Goal: Task Accomplishment & Management: Use online tool/utility

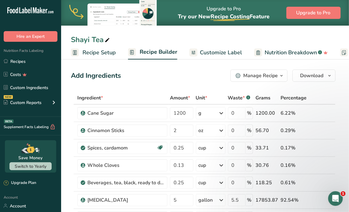
click at [278, 77] on div "Manage Recipe" at bounding box center [260, 75] width 35 height 7
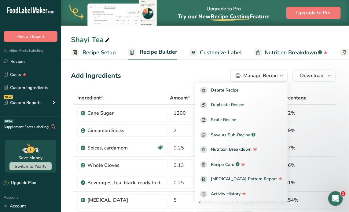
click at [189, 74] on div "Add Ingredients Manage Recipe Delete Recipe Duplicate Recipe Scale Recipe Save …" at bounding box center [203, 76] width 265 height 12
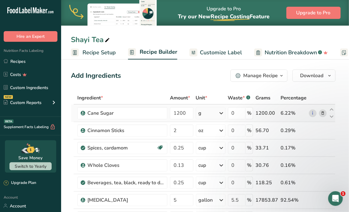
click at [225, 112] on icon at bounding box center [221, 113] width 7 height 11
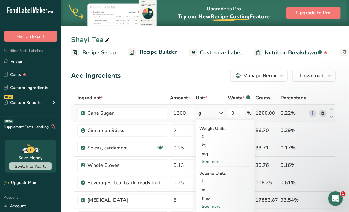
scroll to position [31, 0]
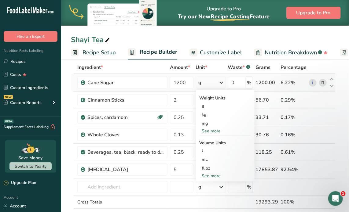
click at [211, 177] on div "See more" at bounding box center [225, 176] width 51 height 6
click at [213, 130] on div "See more" at bounding box center [225, 131] width 51 height 6
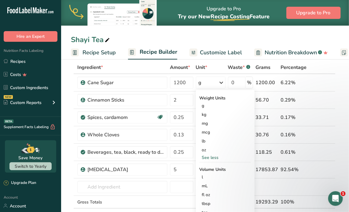
click at [157, 67] on div "Ingredient *" at bounding box center [122, 67] width 90 height 7
click at [223, 66] on div "Unit *" at bounding box center [211, 67] width 30 height 7
click at [205, 106] on div "g" at bounding box center [225, 105] width 51 height 9
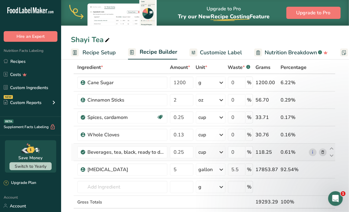
click at [222, 152] on icon at bounding box center [221, 152] width 7 height 11
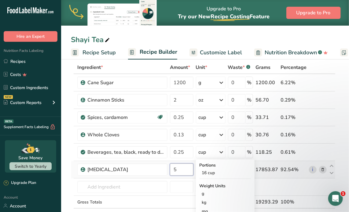
click at [185, 171] on input "5" at bounding box center [182, 170] width 24 height 12
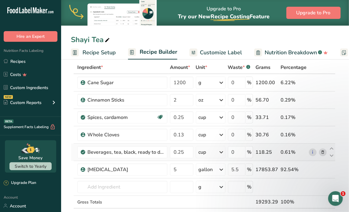
click at [221, 153] on div "Ingredient * Amount * Unit * Waste * .a-a{fill:#347362;}.b-a{fill:#fff;} Grams …" at bounding box center [203, 147] width 265 height 173
drag, startPoint x: 287, startPoint y: 83, endPoint x: 279, endPoint y: 83, distance: 7.9
click at [287, 83] on div "6.22%" at bounding box center [293, 82] width 26 height 7
click at [267, 83] on div "1200.00" at bounding box center [266, 82] width 23 height 7
click at [181, 152] on input "0.25" at bounding box center [182, 152] width 24 height 12
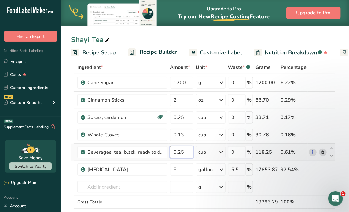
click at [181, 152] on input "0.25" at bounding box center [182, 152] width 24 height 12
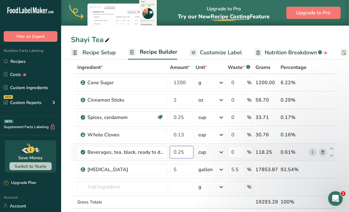
click at [181, 152] on input "0.25" at bounding box center [182, 152] width 24 height 12
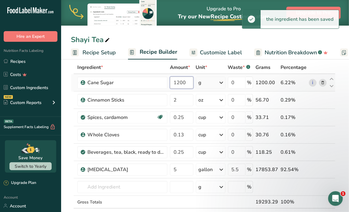
click at [185, 80] on input "1200" at bounding box center [182, 83] width 24 height 12
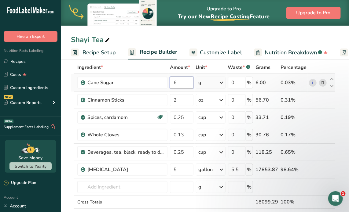
type input "6"
click at [227, 84] on div "Ingredient * Amount * Unit * Waste * .a-a{fill:#347362;}.b-a{fill:#fff;} Grams …" at bounding box center [203, 147] width 265 height 173
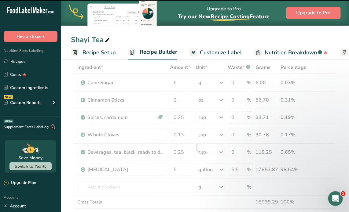
click at [222, 83] on div at bounding box center [203, 147] width 265 height 173
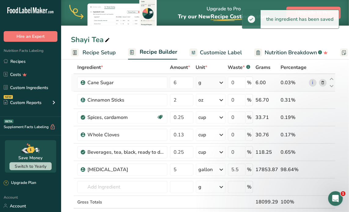
click at [223, 81] on icon at bounding box center [221, 82] width 7 height 11
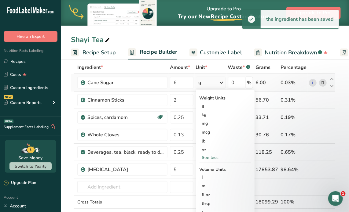
scroll to position [61, 0]
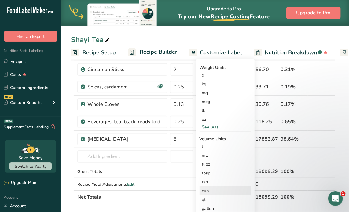
click at [209, 191] on div "cup" at bounding box center [225, 191] width 46 height 6
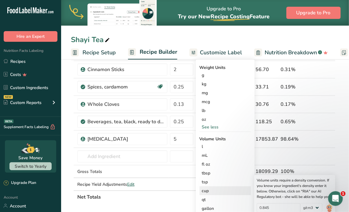
click at [209, 190] on div "cup" at bounding box center [225, 191] width 46 height 6
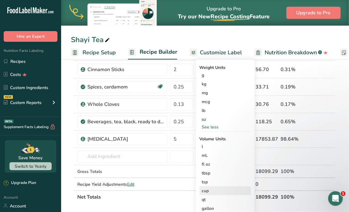
click at [209, 191] on div "cup" at bounding box center [225, 191] width 46 height 6
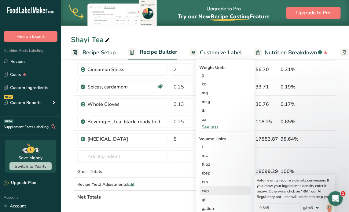
click at [207, 191] on div "cup" at bounding box center [225, 191] width 46 height 6
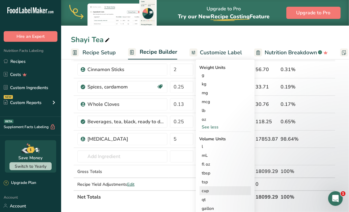
click at [207, 191] on div "cup" at bounding box center [225, 191] width 46 height 6
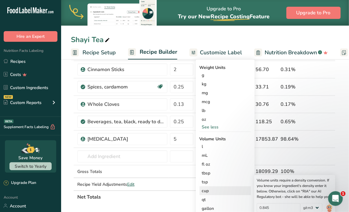
click at [207, 191] on div "cup" at bounding box center [225, 191] width 46 height 6
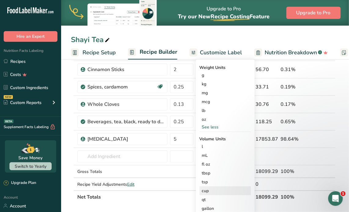
scroll to position [92, 0]
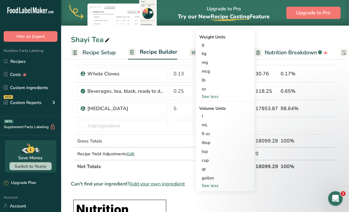
click at [210, 185] on div "See less" at bounding box center [225, 186] width 51 height 6
click at [208, 96] on div "See less" at bounding box center [225, 96] width 51 height 6
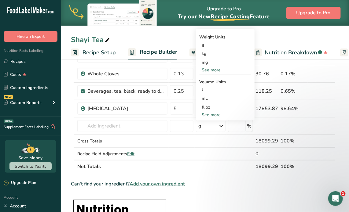
click at [205, 71] on div "See more" at bounding box center [225, 70] width 51 height 6
click at [208, 142] on div "See more" at bounding box center [225, 141] width 51 height 6
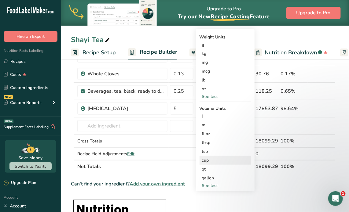
click at [207, 161] on div "cup" at bounding box center [225, 160] width 46 height 6
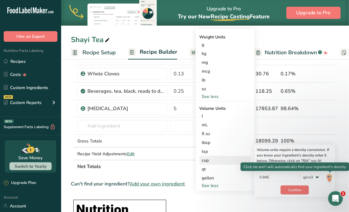
click at [329, 178] on img at bounding box center [329, 178] width 7 height 11
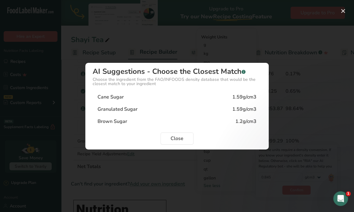
click at [195, 95] on div "Cane Sugar 1.59g/cm3" at bounding box center [177, 97] width 169 height 12
type input "1.59"
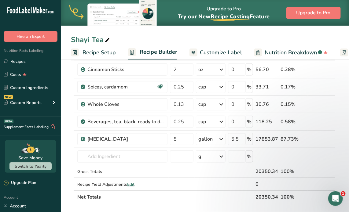
scroll to position [0, 0]
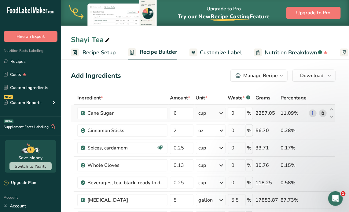
click at [75, 52] on icon at bounding box center [75, 52] width 2 height 2
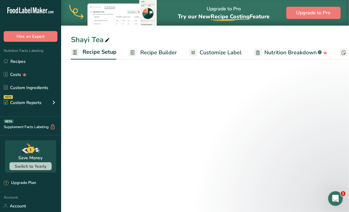
scroll to position [0, 2]
select select "22"
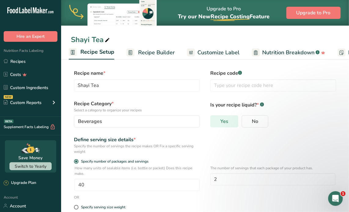
click at [228, 119] on label "Yes" at bounding box center [224, 121] width 28 height 12
click at [214, 119] on input "Yes" at bounding box center [213, 121] width 4 height 4
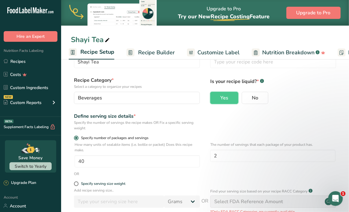
scroll to position [31, 0]
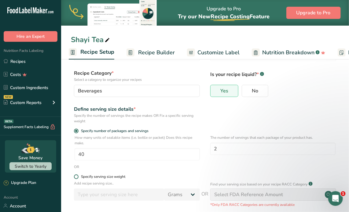
click at [75, 178] on span at bounding box center [76, 177] width 5 height 5
click at [75, 178] on input "Specify serving size weight" at bounding box center [76, 177] width 4 height 4
radio input "true"
radio input "false"
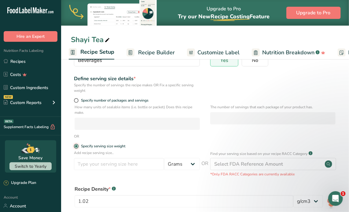
scroll to position [92, 0]
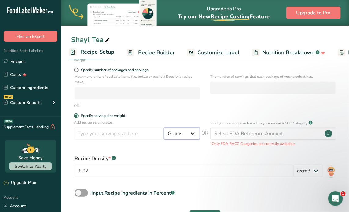
click at [195, 135] on select "Grams kg mg mcg lb oz l mL fl oz tbsp tsp cup qt gallon" at bounding box center [182, 134] width 36 height 12
select select "18"
click at [164, 128] on select "Grams kg mg mcg lb oz l mL fl oz tbsp tsp cup qt gallon" at bounding box center [182, 134] width 36 height 12
click at [124, 135] on input "number" at bounding box center [119, 134] width 90 height 12
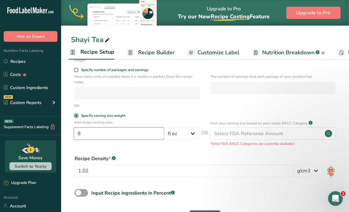
type input "8"
click at [156, 108] on div "OR" at bounding box center [205, 105] width 268 height 5
click at [175, 107] on div "OR" at bounding box center [205, 105] width 268 height 5
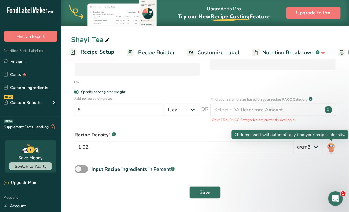
click at [329, 148] on img at bounding box center [331, 148] width 9 height 14
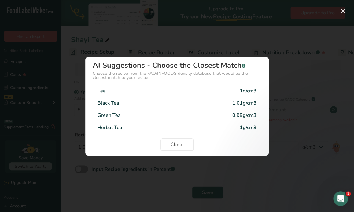
click at [221, 101] on div "Black Tea 1.01g/cm3" at bounding box center [177, 103] width 169 height 12
type input "1.01"
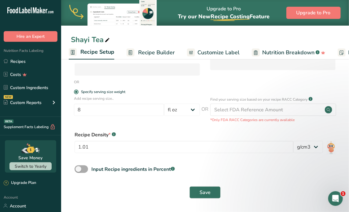
click at [79, 169] on span at bounding box center [81, 170] width 13 height 8
click at [79, 169] on input "Input Recipe ingredients in Percent .a-a{fill:#347362;}.b-a{fill:#fff;}" at bounding box center [77, 169] width 4 height 4
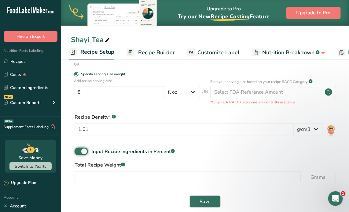
scroll to position [142, 0]
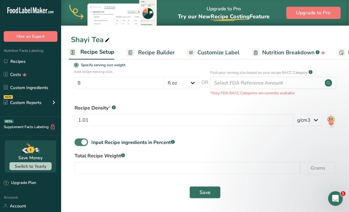
click at [83, 143] on span at bounding box center [81, 143] width 13 height 8
click at [79, 143] on input "Input Recipe ingredients in Percent .a-a{fill:#347362;}.b-a{fill:#fff;}" at bounding box center [77, 143] width 4 height 4
checkbox input "false"
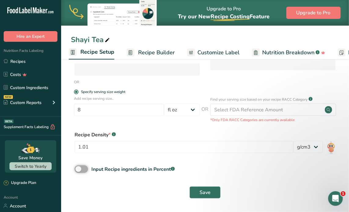
scroll to position [115, 0]
click at [207, 190] on span "Save" at bounding box center [205, 192] width 11 height 7
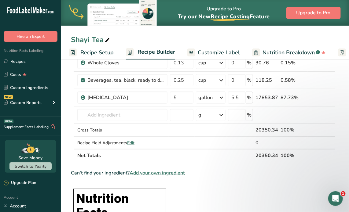
scroll to position [183, 0]
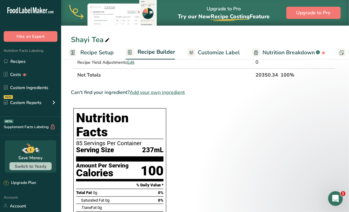
click at [113, 141] on div "85 Servings Per Container" at bounding box center [119, 144] width 87 height 6
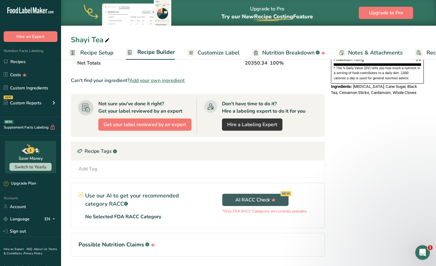
scroll to position [0, 0]
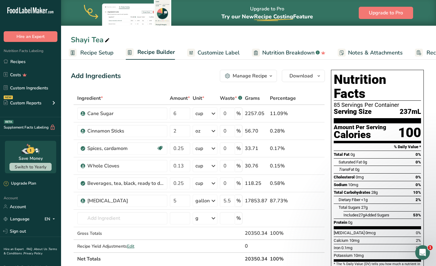
click at [349, 102] on div "85 Servings Per Container" at bounding box center [377, 105] width 87 height 6
click at [93, 55] on span "Recipe Setup" at bounding box center [96, 53] width 33 height 8
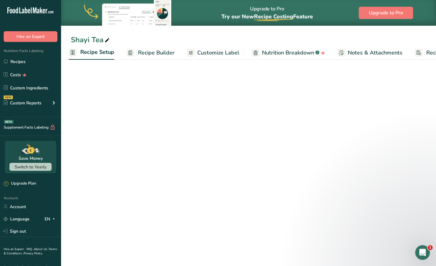
select select "18"
select select "22"
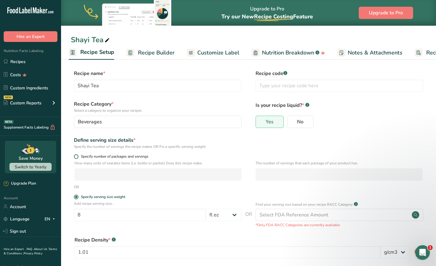
click at [76, 156] on span at bounding box center [76, 156] width 5 height 5
click at [76, 156] on input "Specify number of packages and servings" at bounding box center [76, 156] width 4 height 4
radio input "true"
radio input "false"
select select "0"
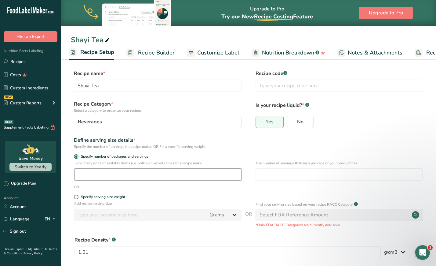
click at [129, 175] on input "number" at bounding box center [158, 174] width 167 height 12
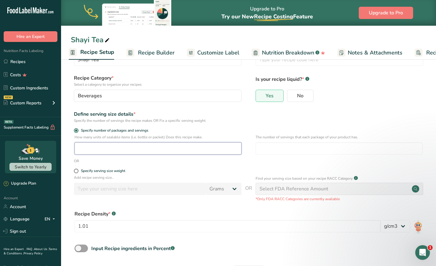
scroll to position [38, 0]
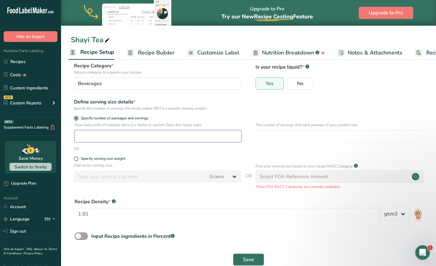
click at [118, 137] on input "number" at bounding box center [158, 136] width 167 height 12
type input "80"
click at [241, 111] on div "Specify the number of servings the recipe makes OR Fix a specific serving weight" at bounding box center [158, 107] width 168 height 5
click at [279, 135] on input "number" at bounding box center [339, 136] width 167 height 12
type input "1"
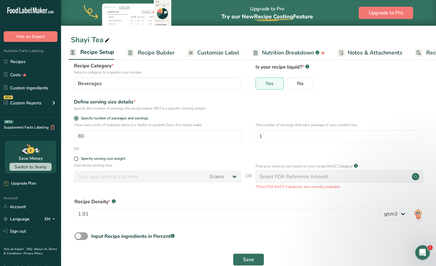
click at [244, 114] on form "Recipe name * Shayi Tea Recipe code .a-a{fill:#347362;}.b-a{fill:#fff;} Recipe …" at bounding box center [249, 149] width 356 height 237
click at [251, 99] on div "Define serving size details * Specify the number of servings the recipe makes O…" at bounding box center [249, 104] width 356 height 13
click at [248, 97] on form "Recipe name * Shayi Tea Recipe code .a-a{fill:#347362;}.b-a{fill:#fff;} Recipe …" at bounding box center [249, 149] width 356 height 237
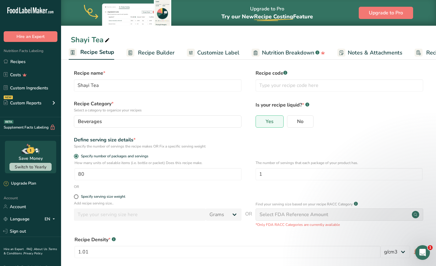
scroll to position [0, 0]
click at [251, 135] on form "Recipe name * Shayi Tea Recipe code .a-a{fill:#347362;}.b-a{fill:#fff;} Recipe …" at bounding box center [249, 188] width 356 height 237
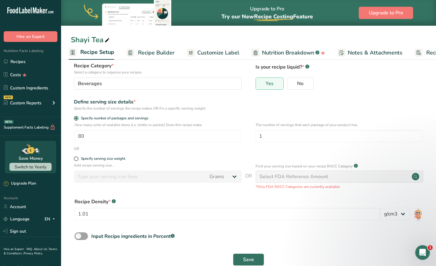
click at [249, 113] on form "Recipe name * Shayi Tea Recipe code .a-a{fill:#347362;}.b-a{fill:#fff;} Recipe …" at bounding box center [249, 149] width 356 height 237
click at [90, 137] on input "80" at bounding box center [158, 136] width 167 height 12
click at [80, 137] on input "80" at bounding box center [158, 136] width 167 height 12
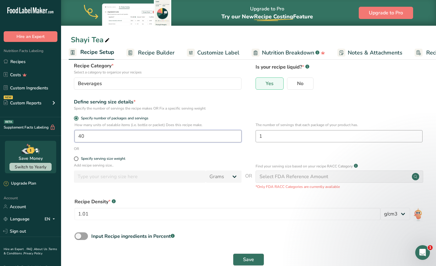
type input "40"
click at [258, 138] on input "1" at bounding box center [339, 136] width 167 height 12
type input "2"
click at [246, 113] on form "Recipe name * Shayi Tea Recipe code .a-a{fill:#347362;}.b-a{fill:#fff;} Recipe …" at bounding box center [249, 149] width 356 height 237
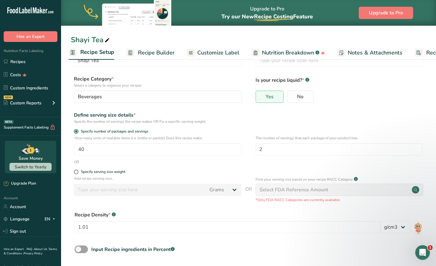
scroll to position [51, 0]
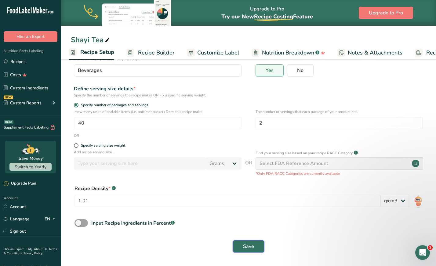
click at [254, 212] on span "Save" at bounding box center [248, 245] width 11 height 7
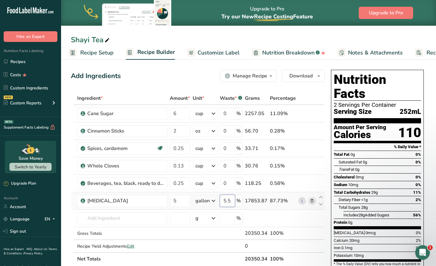
click at [229, 200] on input "5.5" at bounding box center [227, 200] width 15 height 12
type input "0"
click at [203, 76] on div "Add Ingredients Manage Recipe Delete Recipe Duplicate Recipe Scale Recipe Save …" at bounding box center [198, 76] width 254 height 12
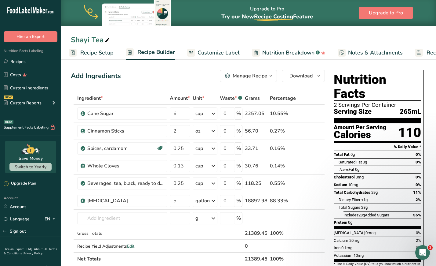
click at [156, 79] on div "Add Ingredients Manage Recipe Delete Recipe Duplicate Recipe Scale Recipe Save …" at bounding box center [198, 76] width 254 height 12
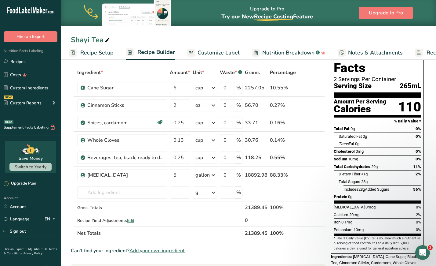
scroll to position [38, 0]
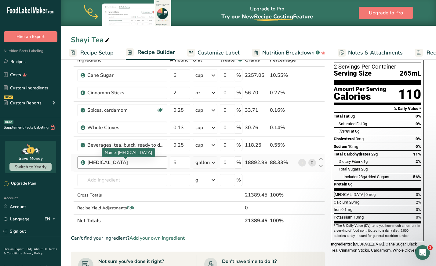
click at [126, 163] on div "[MEDICAL_DATA]" at bounding box center [125, 162] width 76 height 7
click at [125, 163] on div "[MEDICAL_DATA]" at bounding box center [125, 162] width 76 height 7
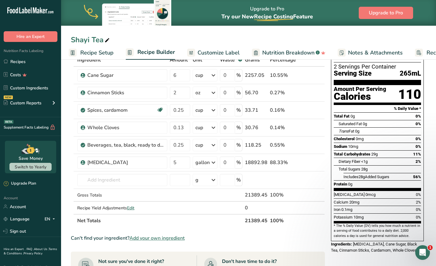
click at [68, 163] on section "Add Ingredients Manage Recipe Delete Recipe Duplicate Recipe Scale Recipe Save …" at bounding box center [248, 230] width 375 height 423
click at [69, 156] on section "Add Ingredients Manage Recipe Delete Recipe Duplicate Recipe Scale Recipe Save …" at bounding box center [248, 230] width 375 height 423
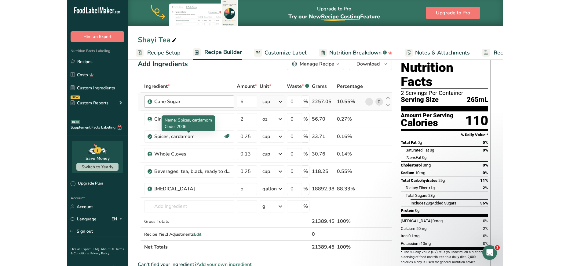
scroll to position [0, 0]
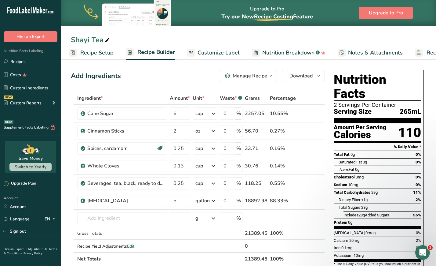
click at [65, 132] on section "Add Ingredients Manage Recipe Delete Recipe Duplicate Recipe Scale Recipe Save …" at bounding box center [248, 268] width 375 height 423
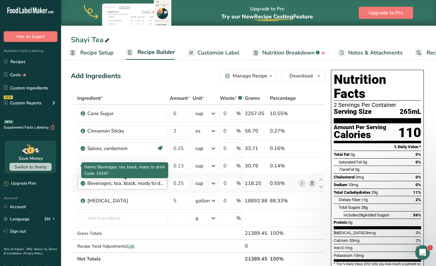
click at [149, 183] on div "Beverages, tea, black, ready to drink" at bounding box center [125, 182] width 76 height 7
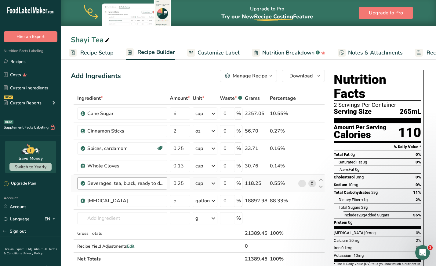
click at [136, 183] on div "Beverages, tea, black, ready to drink" at bounding box center [125, 182] width 76 height 7
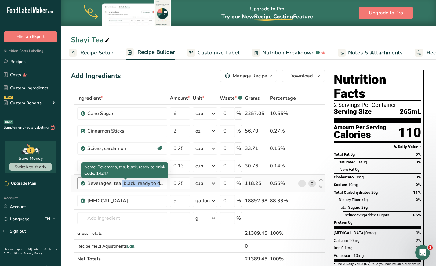
click at [136, 183] on div "Beverages, tea, black, ready to drink" at bounding box center [125, 182] width 76 height 7
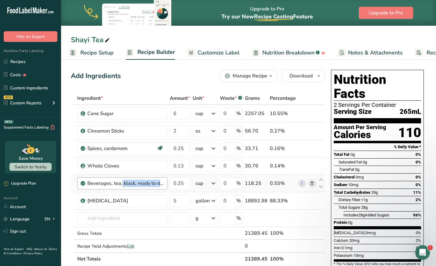
click at [135, 183] on div "Beverages, tea, black, ready to drink" at bounding box center [125, 182] width 76 height 7
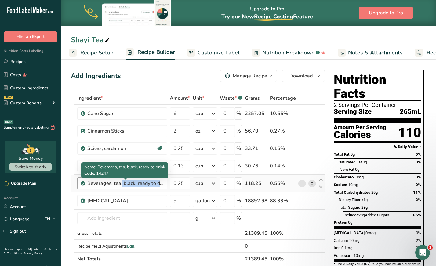
click at [135, 183] on div "Beverages, tea, black, ready to drink" at bounding box center [125, 182] width 76 height 7
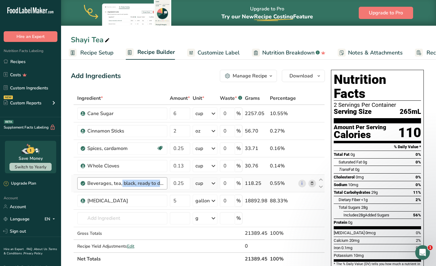
click at [135, 183] on div "Beverages, tea, black, ready to drink" at bounding box center [125, 182] width 76 height 7
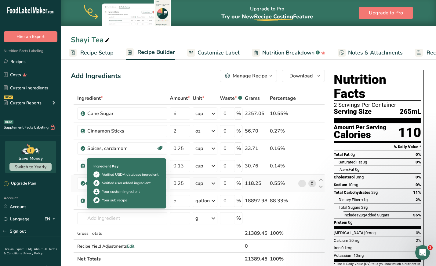
click at [84, 184] on icon at bounding box center [83, 182] width 4 height 5
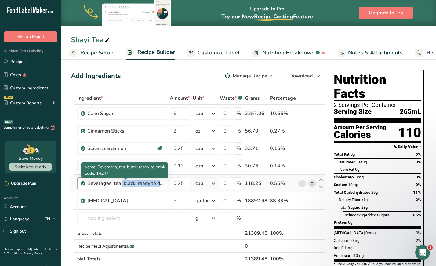
click at [102, 185] on div "Beverages, tea, black, ready to drink" at bounding box center [125, 182] width 76 height 7
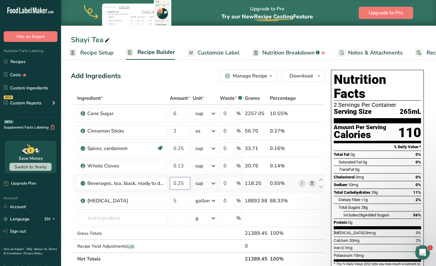
click at [178, 185] on input "0.25" at bounding box center [180, 183] width 20 height 12
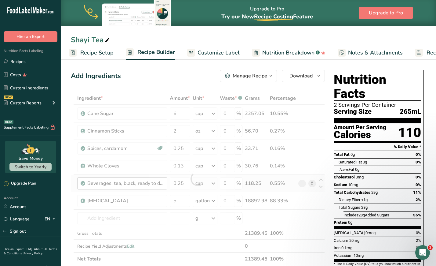
click at [154, 187] on div "Ingredient * Amount * Unit * Waste * .a-a{fill:#347362;}.b-a{fill:#fff;} Grams …" at bounding box center [198, 178] width 254 height 173
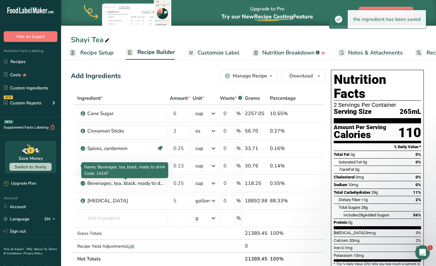
click at [150, 184] on div "Beverages, tea, black, ready to drink" at bounding box center [125, 182] width 76 height 7
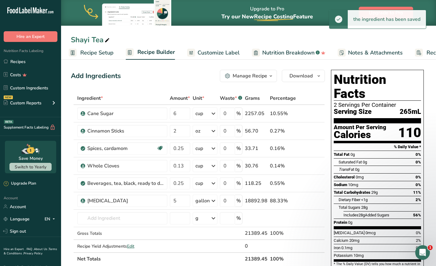
click at [150, 184] on div "Beverages, tea, black, ready to drink" at bounding box center [125, 182] width 76 height 7
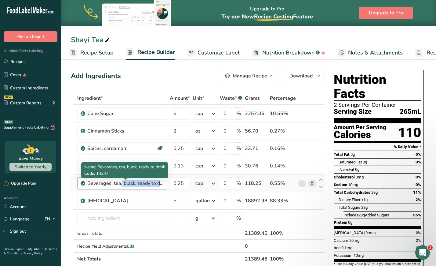
click at [113, 184] on div "Beverages, tea, black, ready to drink" at bounding box center [125, 182] width 76 height 7
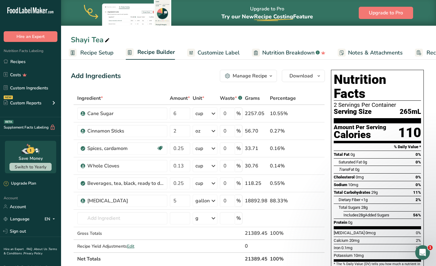
click at [69, 180] on section "Add Ingredients Manage Recipe Delete Recipe Duplicate Recipe Scale Recipe Save …" at bounding box center [248, 268] width 375 height 423
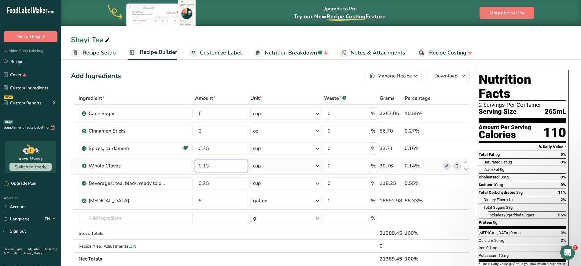
click at [211, 166] on input "0.13" at bounding box center [221, 165] width 53 height 12
click at [69, 196] on section "Add Ingredients Manage Recipe Delete Recipe Duplicate Recipe Scale Recipe Save …" at bounding box center [321, 265] width 520 height 417
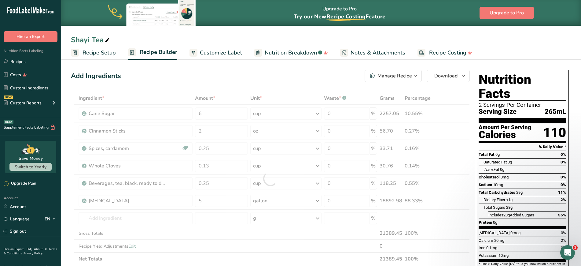
click at [349, 108] on span "265mL" at bounding box center [554, 112] width 21 height 8
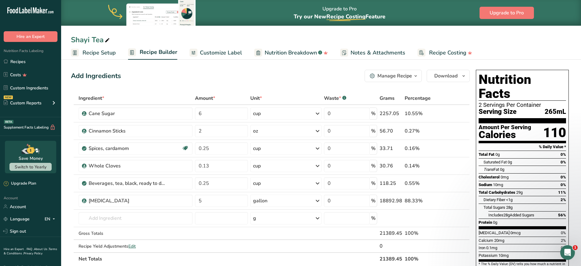
click at [110, 51] on span "Recipe Setup" at bounding box center [98, 53] width 33 height 8
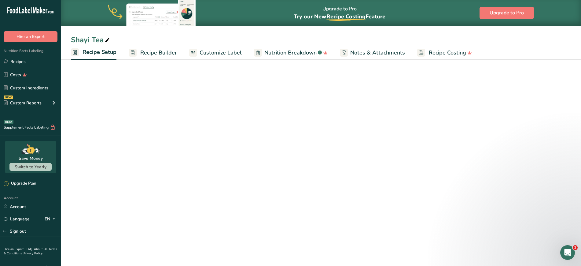
select select "22"
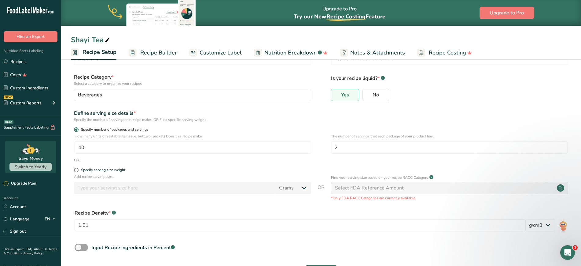
scroll to position [38, 0]
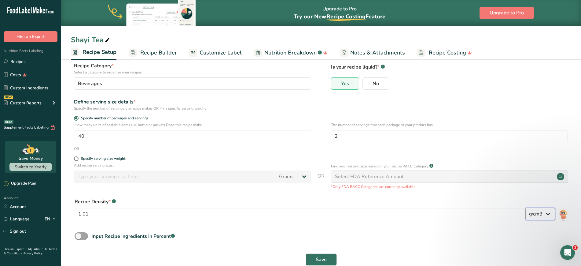
click at [349, 212] on select "lb/ft3 g/cm3" at bounding box center [540, 213] width 30 height 12
click at [349, 207] on select "lb/ft3 g/cm3" at bounding box center [540, 213] width 30 height 12
click at [349, 212] on img at bounding box center [563, 214] width 9 height 14
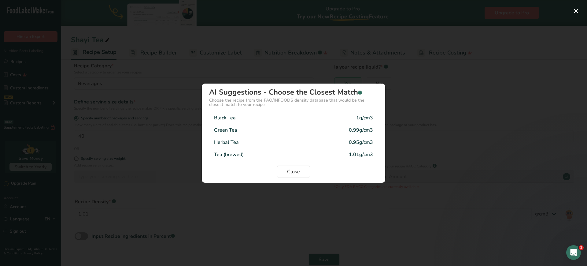
click at [333, 118] on div "Black Tea 1g/cm3" at bounding box center [293, 118] width 169 height 12
type input "1"
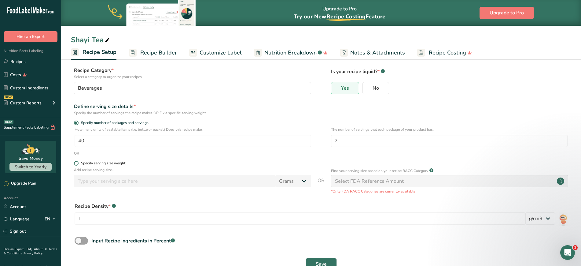
scroll to position [51, 0]
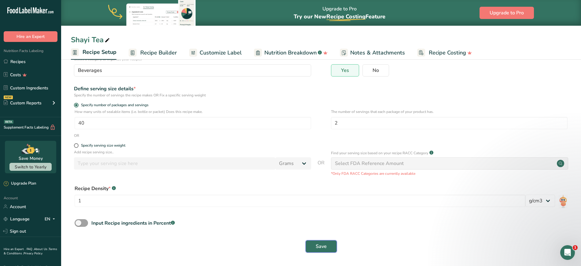
click at [320, 212] on span "Save" at bounding box center [321, 245] width 11 height 7
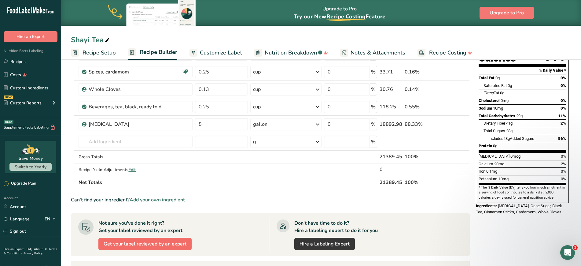
scroll to position [115, 0]
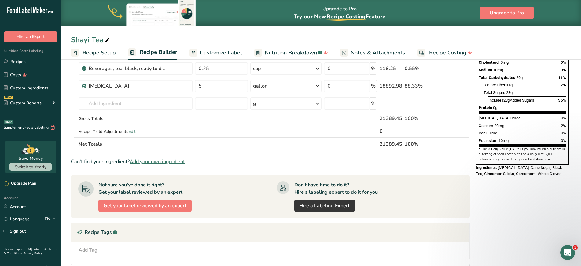
click at [136, 184] on div "Not sure you've done it right? Get your label reviewed by an expert" at bounding box center [140, 188] width 84 height 15
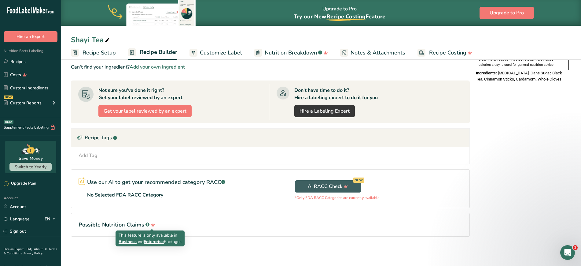
click at [152, 212] on icon at bounding box center [153, 224] width 4 height 3
click at [189, 200] on div "Use our AI to get your recommended category RACC .a-a{fill:#347362;}.b-a{fill:#…" at bounding box center [170, 187] width 199 height 36
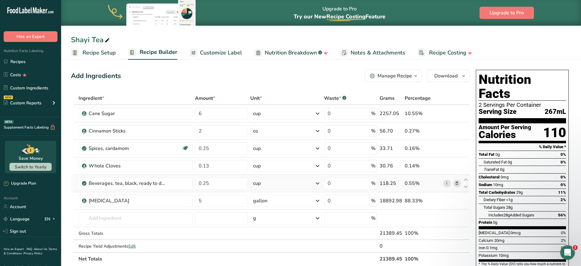
scroll to position [38, 0]
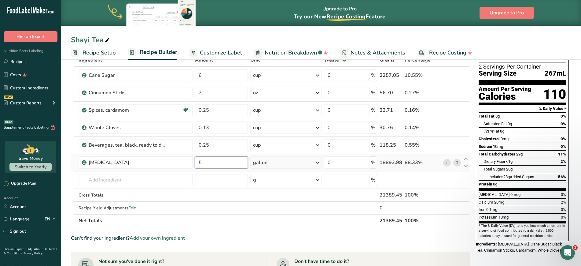
click at [213, 162] on input "5" at bounding box center [221, 162] width 53 height 12
click at [349, 212] on div "Ingredient * Amount * Unit * Waste * .a-a{fill:#347362;}.b-a{fill:#fff;} Grams …" at bounding box center [270, 139] width 399 height 173
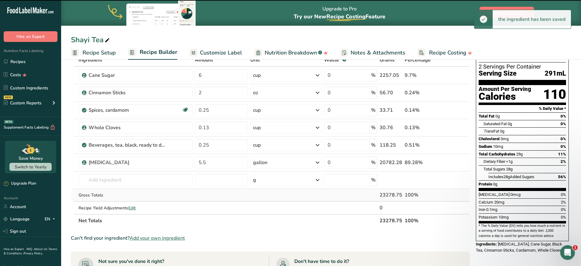
scroll to position [0, 0]
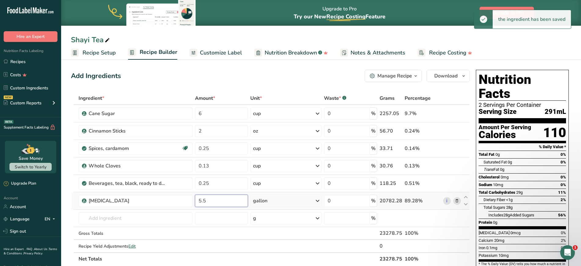
click at [216, 200] on input "5.5" at bounding box center [221, 200] width 53 height 12
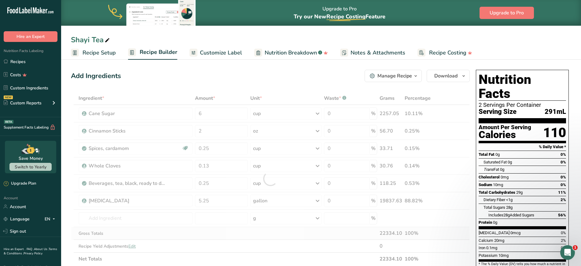
click at [254, 212] on div "Ingredient * Amount * Unit * Waste * .a-a{fill:#347362;}.b-a{fill:#fff;} Grams …" at bounding box center [270, 178] width 399 height 173
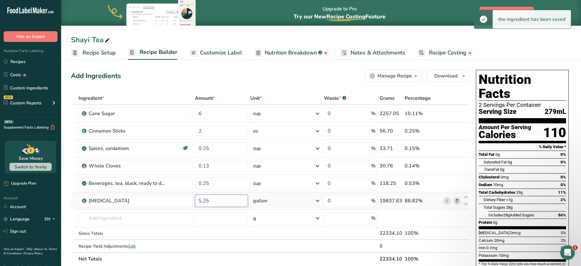
click at [214, 200] on input "5.25" at bounding box center [221, 200] width 53 height 12
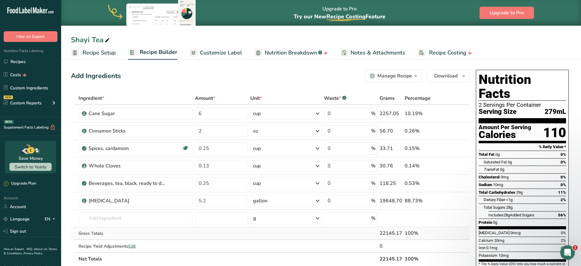
click at [231, 212] on div "Ingredient * Amount * Unit * Waste * .a-a{fill:#347362;}.b-a{fill:#fff;} Grams …" at bounding box center [270, 178] width 399 height 173
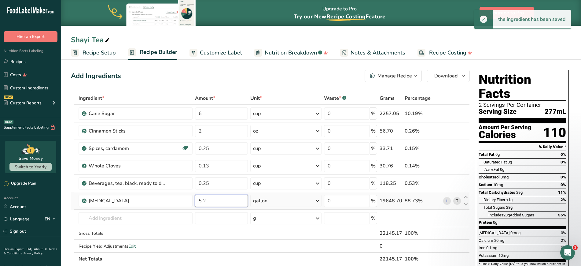
click at [215, 201] on input "5.2" at bounding box center [221, 200] width 53 height 12
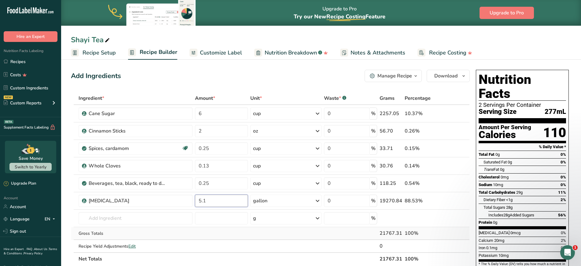
type input "5.1"
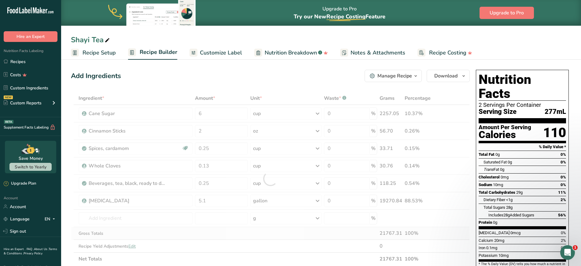
click at [232, 212] on div "Ingredient * Amount * Unit * Waste * .a-a{fill:#347362;}.b-a{fill:#fff;} Grams …" at bounding box center [270, 178] width 399 height 173
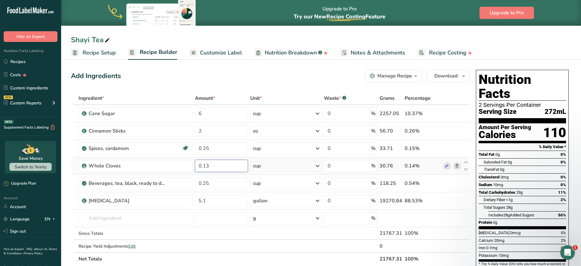
click at [213, 166] on input "0.13" at bounding box center [221, 165] width 53 height 12
click at [233, 212] on div "Ingredient * Amount * Unit * Waste * .a-a{fill:#347362;}.b-a{fill:#fff;} Grams …" at bounding box center [270, 178] width 399 height 173
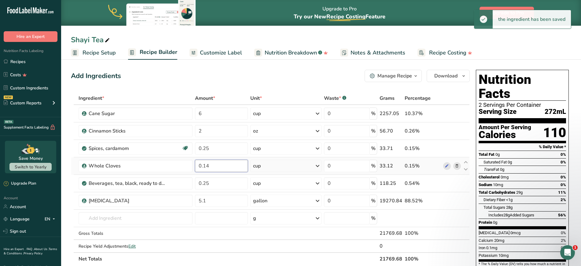
click at [216, 166] on input "0.14" at bounding box center [221, 165] width 53 height 12
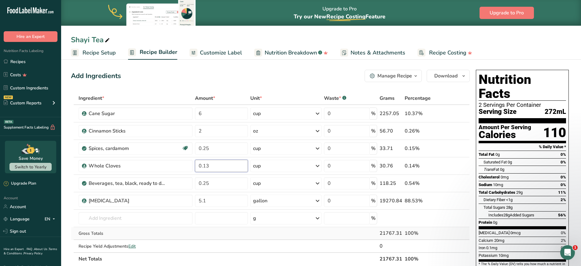
type input "0.13"
click at [231, 212] on div "Ingredient * Amount * Unit * Waste * .a-a{fill:#347362;}.b-a{fill:#fff;} Grams …" at bounding box center [270, 178] width 399 height 173
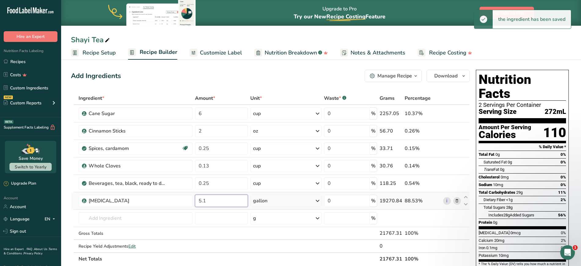
click at [214, 200] on input "5.1" at bounding box center [221, 200] width 53 height 12
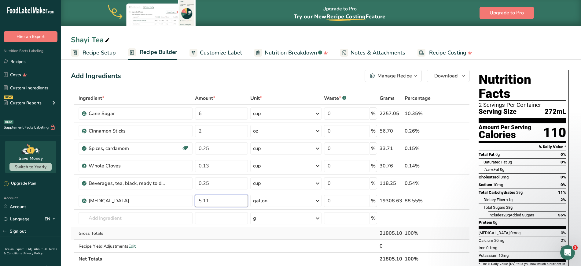
type input "5.11"
click at [220, 212] on div "Ingredient * Amount * Unit * Waste * .a-a{fill:#347362;}.b-a{fill:#fff;} Grams …" at bounding box center [270, 178] width 399 height 173
click at [219, 53] on span "Customize Label" at bounding box center [221, 53] width 42 height 8
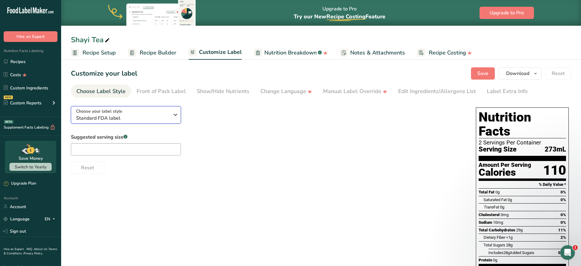
click at [176, 115] on icon "button" at bounding box center [175, 114] width 7 height 11
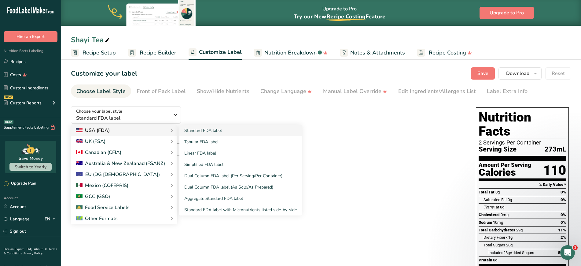
click at [94, 128] on div "USA (FDA)" at bounding box center [93, 129] width 34 height 7
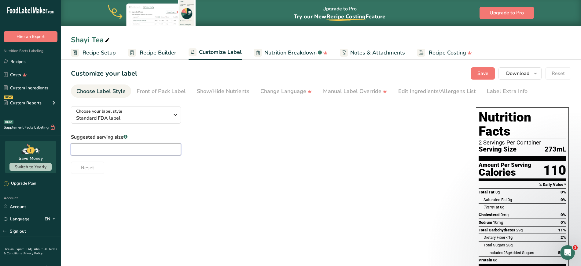
click at [131, 149] on input "text" at bounding box center [126, 149] width 110 height 12
type input "1"
click at [165, 180] on div "Choose your label style Standard FDA label USA (FDA) Standard FDA label Tabular…" at bounding box center [321, 217] width 500 height 233
click at [113, 147] on input "1" at bounding box center [126, 149] width 110 height 12
type input "2"
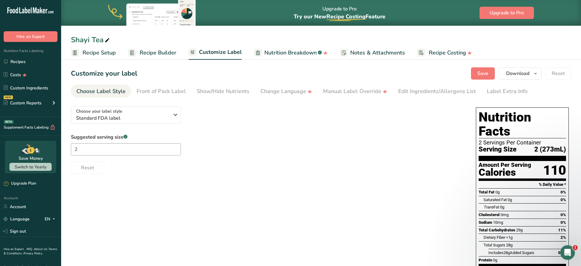
click at [204, 212] on div "Choose your label style Standard FDA label USA (FDA) Standard FDA label Tabular…" at bounding box center [321, 217] width 500 height 233
click at [121, 151] on input "2" at bounding box center [126, 149] width 110 height 12
click at [130, 150] on input "text" at bounding box center [126, 149] width 110 height 12
type input "2 Cups"
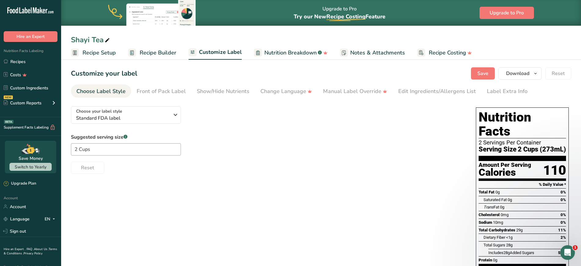
click at [261, 189] on div "Choose your label style Standard FDA label USA (FDA) Standard FDA label Tabular…" at bounding box center [321, 217] width 500 height 233
click at [105, 90] on div "Choose Label Style" at bounding box center [100, 91] width 49 height 8
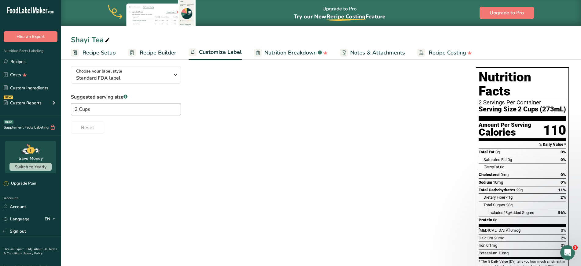
scroll to position [27, 0]
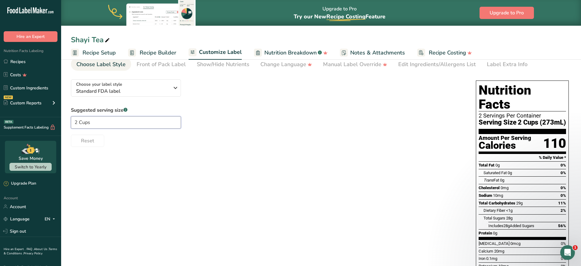
click at [100, 122] on input "2 Cups" at bounding box center [126, 122] width 110 height 12
click at [227, 174] on div "Choose your label style Standard FDA label USA (FDA) Standard FDA label Tabular…" at bounding box center [321, 190] width 500 height 233
click at [133, 123] on input "text" at bounding box center [126, 122] width 110 height 12
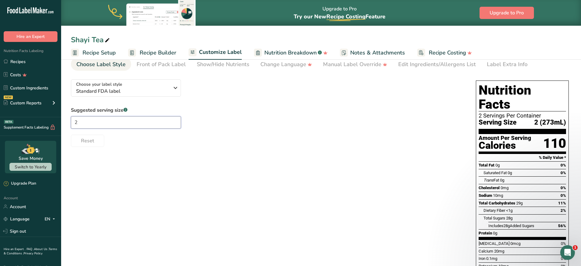
type input "2"
click at [224, 186] on div "Choose your label style Standard FDA label USA (FDA) Standard FDA label Tabular…" at bounding box center [321, 190] width 500 height 233
click at [88, 122] on input "2" at bounding box center [126, 122] width 110 height 12
type input "1 Cup"
click at [222, 182] on div "Choose your label style Standard FDA label USA (FDA) Standard FDA label Tabular…" at bounding box center [321, 190] width 500 height 233
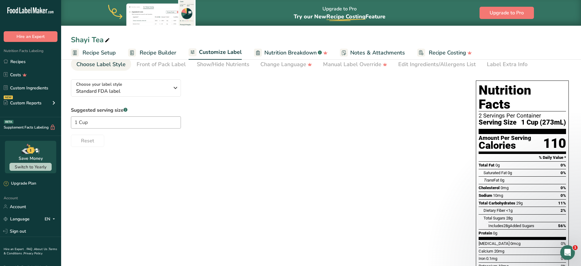
click at [349, 169] on div "Choose your label style Standard FDA label USA (FDA) Standard FDA label Tabular…" at bounding box center [321, 190] width 500 height 233
click at [162, 65] on div "Front of Pack Label" at bounding box center [161, 64] width 49 height 8
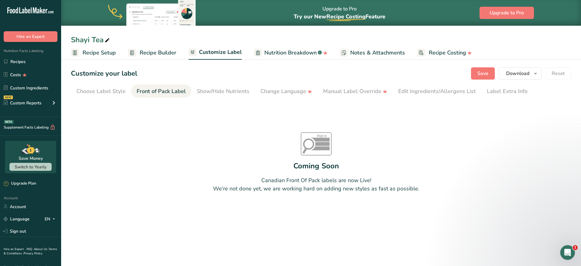
scroll to position [0, 0]
click at [314, 146] on icon "High in Sat fat Sugars Sodium" at bounding box center [316, 143] width 31 height 23
click at [215, 89] on div "Show/Hide Nutrients" at bounding box center [223, 91] width 53 height 8
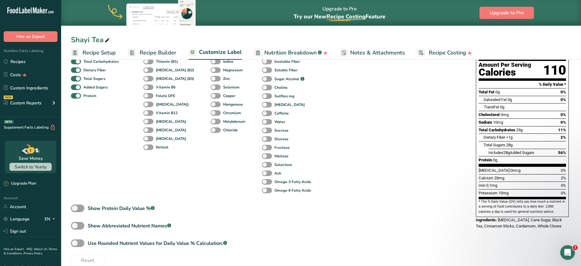
scroll to position [110, 0]
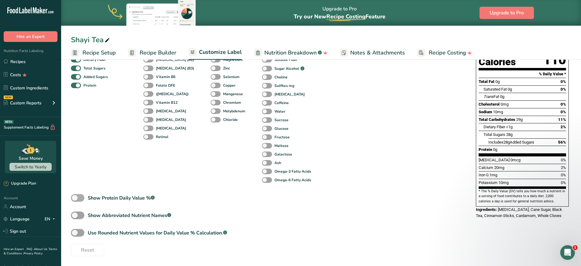
click at [78, 196] on span at bounding box center [77, 198] width 13 height 8
click at [75, 196] on input "Show Protein Daily Value % .a-a{fill:#347362;}.b-a{fill:#fff;}" at bounding box center [73, 198] width 4 height 4
checkbox input "true"
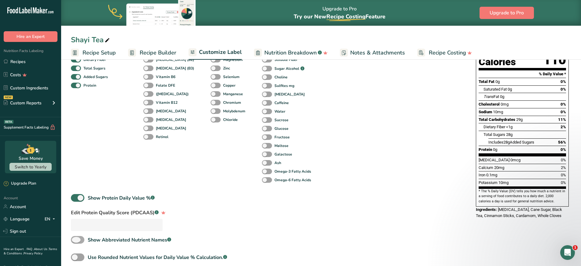
click at [76, 212] on span at bounding box center [77, 240] width 13 height 8
click at [75, 212] on input "Show Abbreviated Nutrient Names .a-a{fill:#347362;}.b-a{fill:#fff;}" at bounding box center [73, 239] width 4 height 4
checkbox input "true"
click at [77, 212] on span at bounding box center [77, 257] width 13 height 8
click at [75, 212] on input "Use Rounded Nutrient Values for Daily Value % Calculation. .a-a{fill:#347362;}.…" at bounding box center [73, 257] width 4 height 4
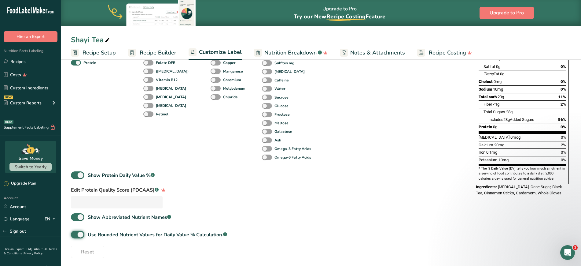
scroll to position [135, 0]
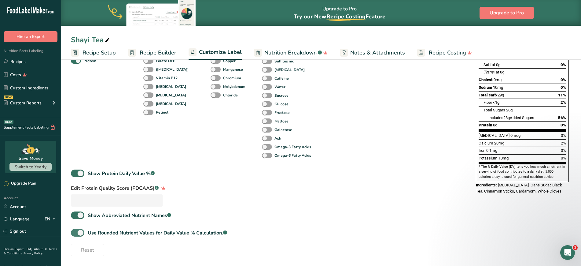
click at [79, 212] on span at bounding box center [77, 233] width 13 height 8
click at [75, 212] on input "Use Rounded Nutrient Values for Daily Value % Calculation. .a-a{fill:#347362;}.…" at bounding box center [73, 232] width 4 height 4
click at [79, 212] on span at bounding box center [77, 233] width 13 height 8
click at [75, 212] on input "Use Rounded Nutrient Values for Daily Value % Calculation. .a-a{fill:#347362;}.…" at bounding box center [73, 232] width 4 height 4
checkbox input "true"
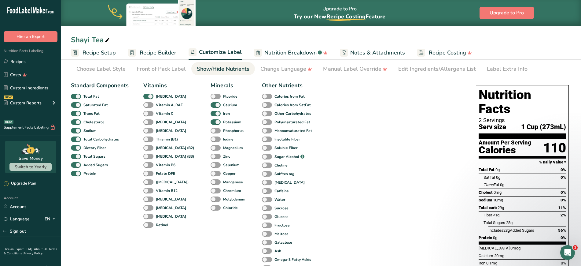
scroll to position [20, 0]
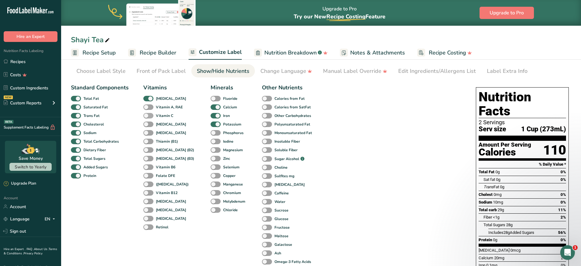
click at [147, 115] on span at bounding box center [148, 116] width 10 height 6
click at [147, 115] on input "Vitamin C" at bounding box center [145, 115] width 4 height 4
checkbox input "true"
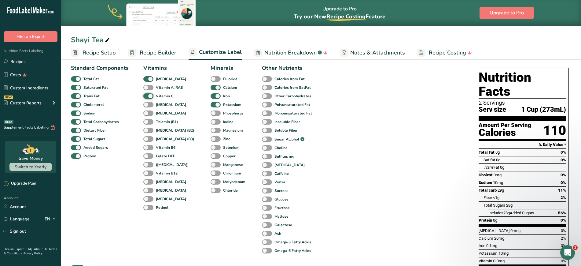
scroll to position [58, 0]
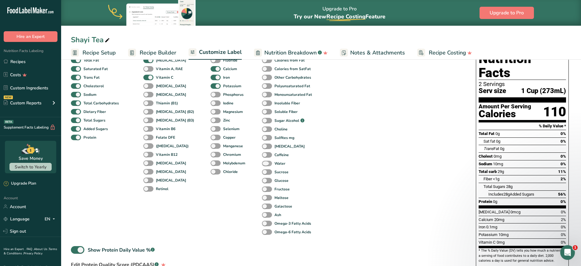
click at [262, 162] on span at bounding box center [267, 163] width 10 height 6
click at [262, 162] on input "Water" at bounding box center [264, 163] width 4 height 4
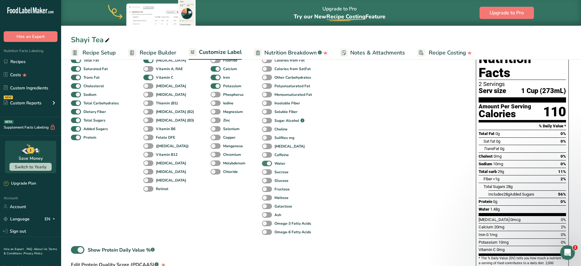
click at [262, 162] on span at bounding box center [267, 163] width 10 height 6
click at [262, 162] on input "Water" at bounding box center [264, 163] width 4 height 4
checkbox input "false"
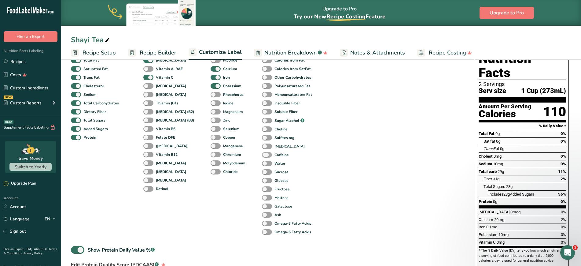
click at [262, 153] on span at bounding box center [267, 155] width 10 height 6
click at [262, 153] on input "Caffeine" at bounding box center [264, 154] width 4 height 4
click at [262, 153] on span at bounding box center [267, 155] width 10 height 6
click at [262, 153] on input "Caffeine" at bounding box center [264, 154] width 4 height 4
click at [262, 155] on span at bounding box center [267, 155] width 10 height 6
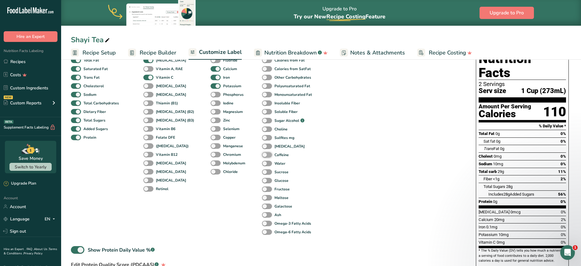
click at [262, 155] on input "Caffeine" at bounding box center [264, 154] width 4 height 4
checkbox input "true"
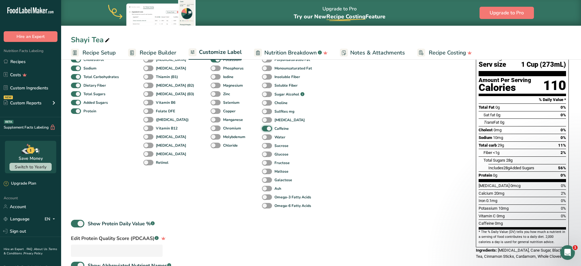
scroll to position [97, 0]
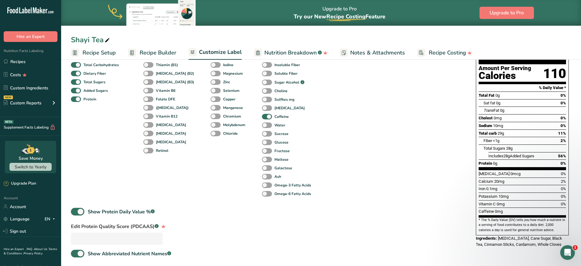
click at [349, 209] on span "Caffeine" at bounding box center [485, 211] width 15 height 5
click at [349, 207] on div "Caffeine 0mg" at bounding box center [521, 211] width 87 height 8
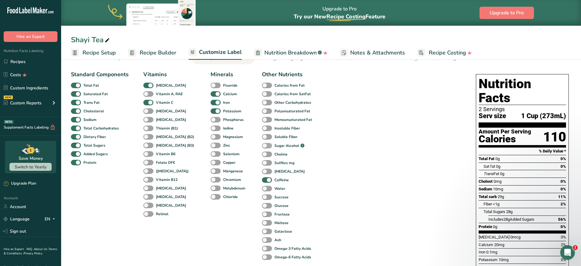
scroll to position [20, 0]
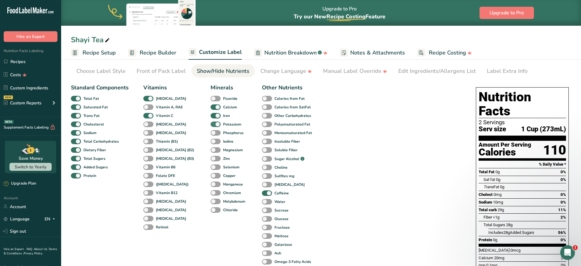
click at [211, 125] on span at bounding box center [216, 124] width 10 height 6
click at [211, 125] on input "Potassium" at bounding box center [213, 124] width 4 height 4
checkbox input "false"
click at [211, 116] on span at bounding box center [216, 116] width 10 height 6
click at [211, 116] on input "Iron" at bounding box center [213, 115] width 4 height 4
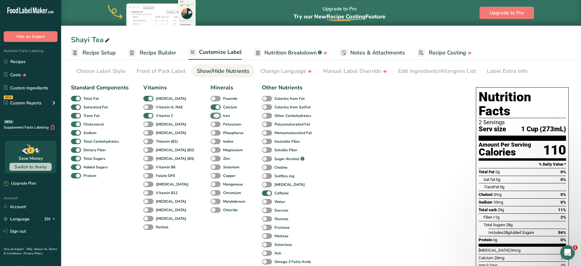
checkbox input "false"
click at [211, 107] on span at bounding box center [216, 107] width 10 height 6
click at [211, 107] on input "Calcium" at bounding box center [213, 107] width 4 height 4
checkbox input "false"
click at [148, 116] on span at bounding box center [148, 116] width 10 height 6
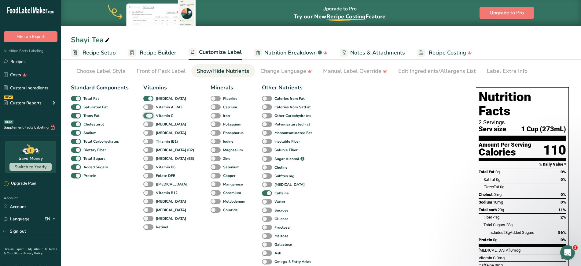
click at [147, 116] on input "Vitamin C" at bounding box center [145, 115] width 4 height 4
checkbox input "false"
click at [148, 98] on span at bounding box center [148, 99] width 10 height 6
click at [147, 98] on input "[MEDICAL_DATA]" at bounding box center [145, 98] width 4 height 4
checkbox input "false"
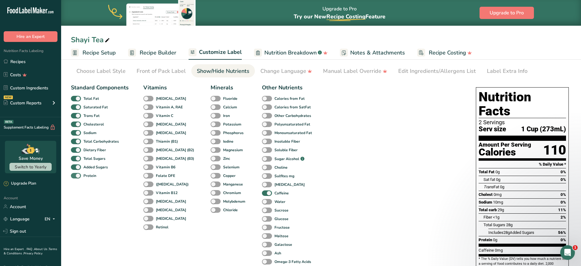
click at [78, 175] on span at bounding box center [76, 176] width 10 height 6
click at [75, 175] on input "Protein" at bounding box center [73, 175] width 4 height 4
checkbox input "false"
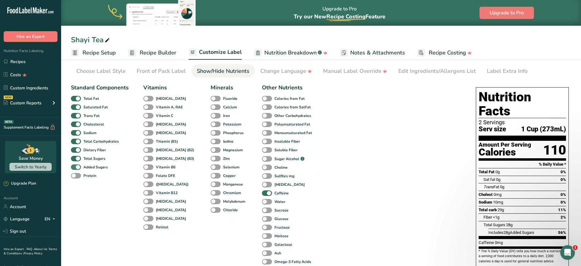
click at [77, 168] on span at bounding box center [76, 167] width 10 height 6
click at [75, 168] on input "Added Sugars" at bounding box center [73, 167] width 4 height 4
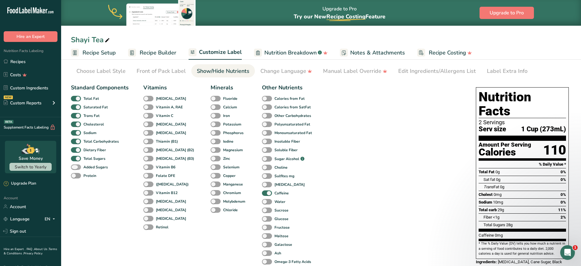
click at [78, 167] on span at bounding box center [76, 167] width 10 height 6
click at [75, 167] on input "Added Sugars" at bounding box center [73, 167] width 4 height 4
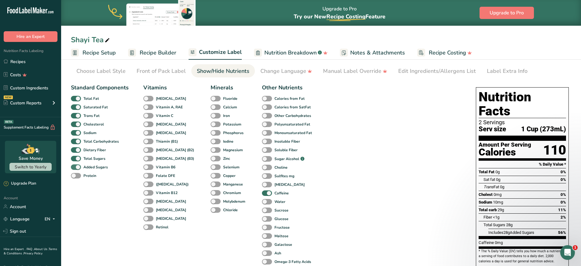
click at [78, 167] on span at bounding box center [76, 167] width 10 height 6
click at [75, 167] on input "Added Sugars" at bounding box center [73, 167] width 4 height 4
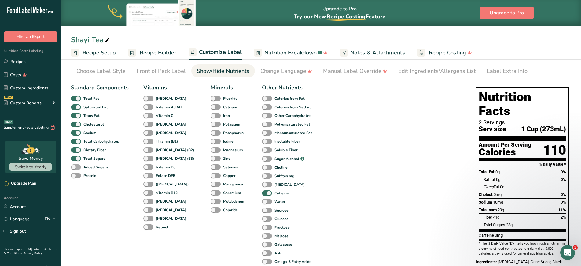
click at [77, 165] on span at bounding box center [76, 167] width 10 height 6
click at [75, 165] on input "Added Sugars" at bounding box center [73, 167] width 4 height 4
checkbox input "true"
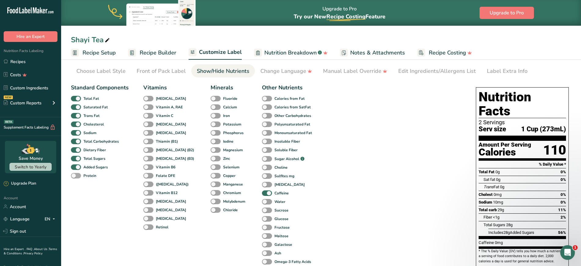
click at [77, 176] on span at bounding box center [76, 176] width 10 height 6
click at [75, 176] on input "Protein" at bounding box center [73, 175] width 4 height 4
checkbox input "true"
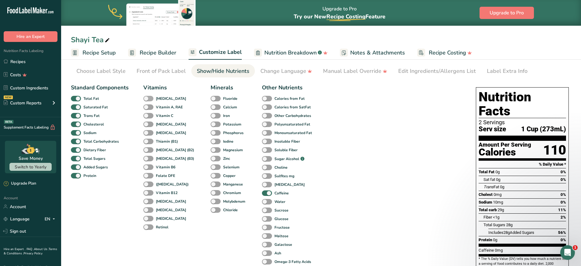
click at [146, 97] on span at bounding box center [148, 99] width 10 height 6
click at [146, 97] on input "[MEDICAL_DATA]" at bounding box center [145, 98] width 4 height 4
click at [146, 97] on span at bounding box center [148, 99] width 10 height 6
click at [146, 97] on input "[MEDICAL_DATA]" at bounding box center [145, 98] width 4 height 4
checkbox input "false"
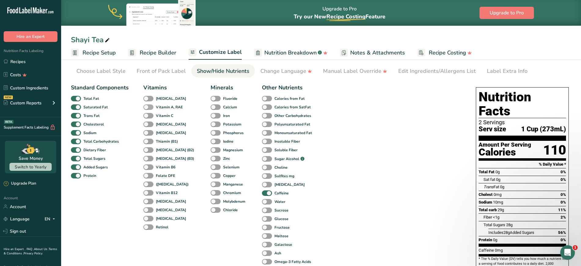
click at [148, 106] on span at bounding box center [148, 107] width 10 height 6
click at [147, 106] on input "Vitamin A, RAE" at bounding box center [145, 107] width 4 height 4
click at [148, 106] on span at bounding box center [148, 107] width 10 height 6
click at [147, 106] on input "Vitamin A, RAE" at bounding box center [145, 107] width 4 height 4
checkbox input "false"
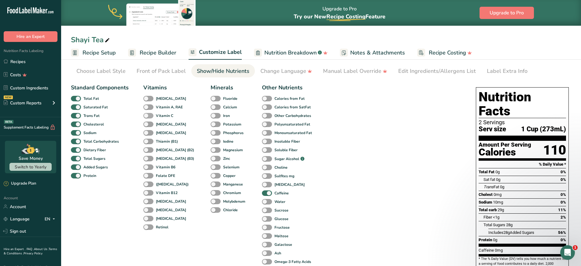
click at [148, 114] on span at bounding box center [148, 116] width 10 height 6
click at [147, 114] on input "Vitamin C" at bounding box center [145, 115] width 4 height 4
click at [148, 114] on span at bounding box center [148, 116] width 10 height 6
click at [147, 114] on input "Vitamin C" at bounding box center [145, 115] width 4 height 4
checkbox input "false"
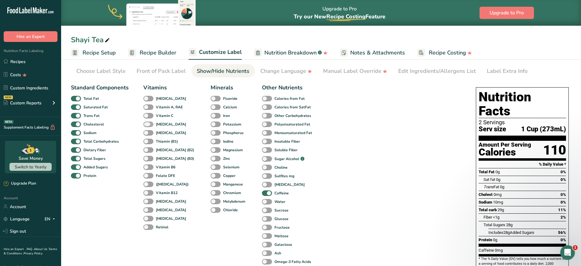
click at [148, 123] on span at bounding box center [148, 124] width 10 height 6
click at [147, 123] on input "[MEDICAL_DATA]" at bounding box center [145, 124] width 4 height 4
click at [148, 123] on span at bounding box center [148, 124] width 10 height 6
click at [147, 123] on input "[MEDICAL_DATA]" at bounding box center [145, 124] width 4 height 4
checkbox input "false"
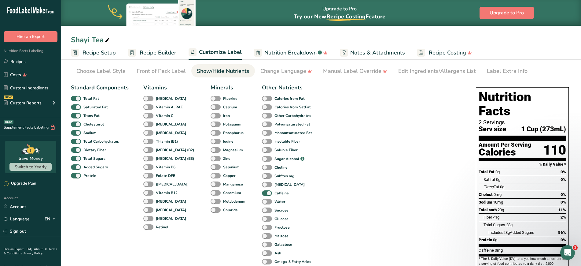
click at [149, 132] on span at bounding box center [148, 133] width 10 height 6
click at [147, 132] on input "[MEDICAL_DATA]" at bounding box center [145, 132] width 4 height 4
click at [149, 132] on span at bounding box center [148, 133] width 10 height 6
click at [147, 132] on input "[MEDICAL_DATA]" at bounding box center [145, 132] width 4 height 4
checkbox input "false"
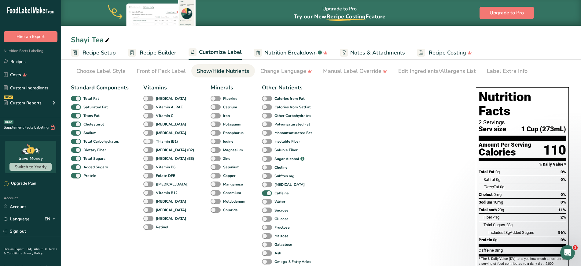
click at [149, 141] on span at bounding box center [148, 141] width 10 height 6
click at [147, 141] on input "Thiamin (B1)" at bounding box center [145, 141] width 4 height 4
click at [149, 141] on span at bounding box center [148, 141] width 10 height 6
click at [147, 141] on input "Thiamin (B1)" at bounding box center [145, 141] width 4 height 4
checkbox input "false"
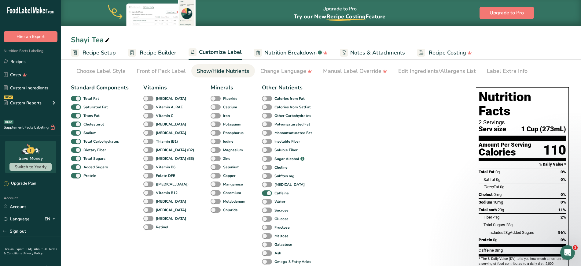
click at [211, 105] on span at bounding box center [216, 107] width 10 height 6
click at [211, 105] on input "Calcium" at bounding box center [213, 107] width 4 height 4
checkbox input "true"
click at [211, 114] on span at bounding box center [216, 116] width 10 height 6
click at [211, 114] on input "Iron" at bounding box center [213, 115] width 4 height 4
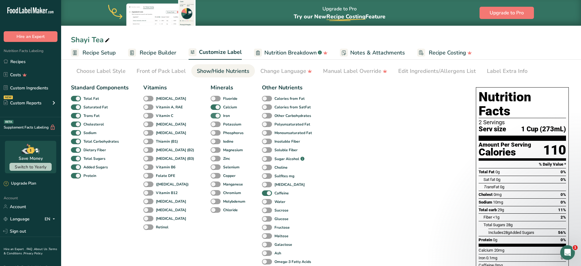
click at [211, 114] on span at bounding box center [216, 116] width 10 height 6
click at [211, 114] on input "Iron" at bounding box center [213, 115] width 4 height 4
checkbox input "false"
click at [211, 124] on span at bounding box center [216, 124] width 10 height 6
click at [211, 124] on input "Potassium" at bounding box center [213, 124] width 4 height 4
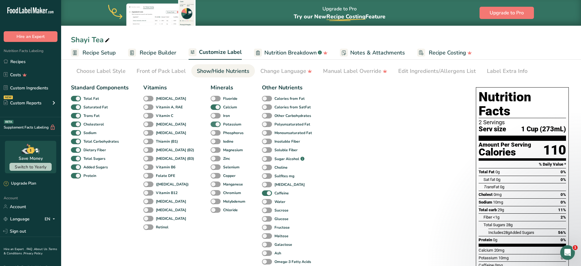
click at [211, 124] on span at bounding box center [216, 124] width 10 height 6
click at [211, 124] on input "Potassium" at bounding box center [213, 124] width 4 height 4
checkbox input "false"
click at [211, 132] on span at bounding box center [216, 133] width 10 height 6
click at [211, 132] on input "Phosphorus" at bounding box center [213, 132] width 4 height 4
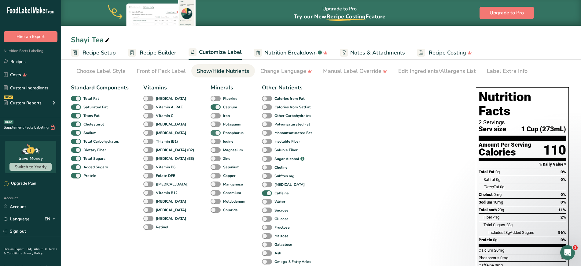
click at [211, 133] on span at bounding box center [216, 133] width 10 height 6
click at [211, 133] on input "Phosphorus" at bounding box center [213, 132] width 4 height 4
click at [211, 133] on span at bounding box center [216, 133] width 10 height 6
click at [211, 133] on input "Phosphorus" at bounding box center [213, 132] width 4 height 4
click at [211, 133] on span at bounding box center [216, 133] width 10 height 6
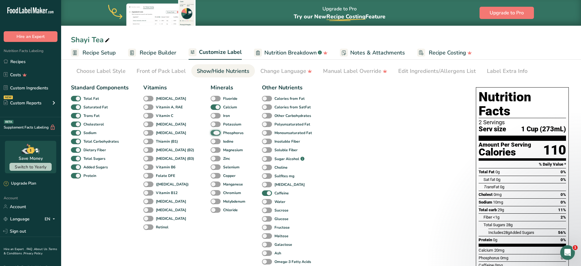
click at [211, 133] on input "Phosphorus" at bounding box center [213, 132] width 4 height 4
checkbox input "false"
click at [211, 141] on span at bounding box center [216, 141] width 10 height 6
click at [211, 141] on input "Iodine" at bounding box center [213, 141] width 4 height 4
click at [211, 141] on span at bounding box center [216, 141] width 10 height 6
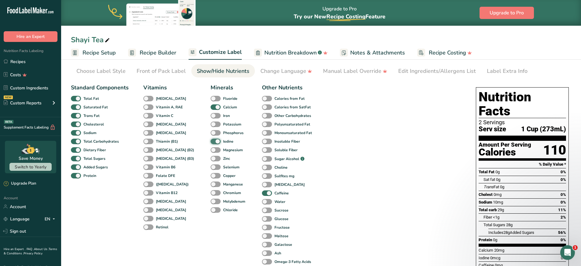
click at [211, 141] on input "Iodine" at bounding box center [213, 141] width 4 height 4
checkbox input "false"
click at [211, 150] on span at bounding box center [216, 150] width 10 height 6
click at [211, 150] on input "Magnesium" at bounding box center [213, 150] width 4 height 4
checkbox input "true"
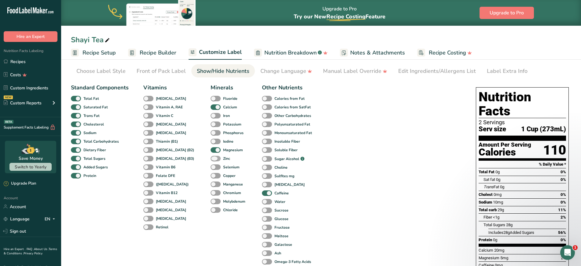
click at [211, 158] on span at bounding box center [216, 159] width 10 height 6
click at [211, 158] on input "Zinc" at bounding box center [213, 158] width 4 height 4
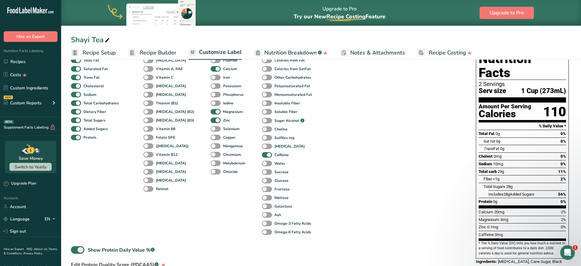
click at [211, 120] on span at bounding box center [216, 120] width 10 height 6
click at [211, 120] on input "Zinc" at bounding box center [213, 120] width 4 height 4
checkbox input "false"
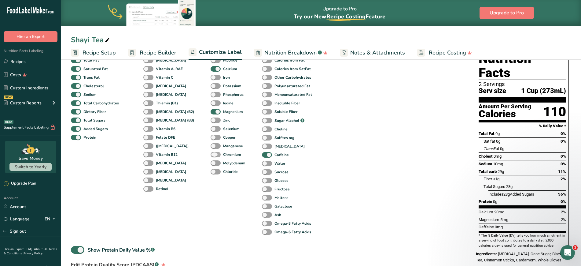
click at [211, 154] on span at bounding box center [216, 155] width 10 height 6
click at [211, 154] on input "Chromium" at bounding box center [213, 154] width 4 height 4
checkbox input "true"
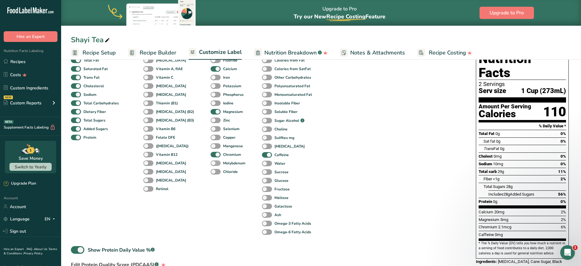
click at [211, 162] on span at bounding box center [216, 163] width 10 height 6
click at [211, 162] on input "Molybdenum" at bounding box center [213, 163] width 4 height 4
click at [211, 162] on span at bounding box center [216, 163] width 10 height 6
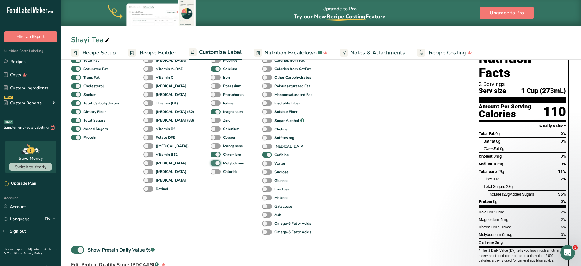
click at [211, 162] on input "Molybdenum" at bounding box center [213, 163] width 4 height 4
checkbox input "false"
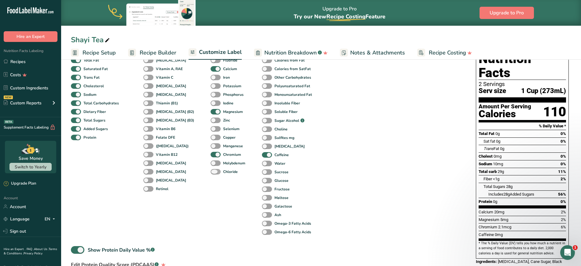
click at [211, 171] on span at bounding box center [216, 172] width 10 height 6
click at [211, 171] on input "Chloride" at bounding box center [213, 171] width 4 height 4
click at [211, 171] on span at bounding box center [216, 172] width 10 height 6
click at [211, 171] on input "Chloride" at bounding box center [213, 171] width 4 height 4
checkbox input "false"
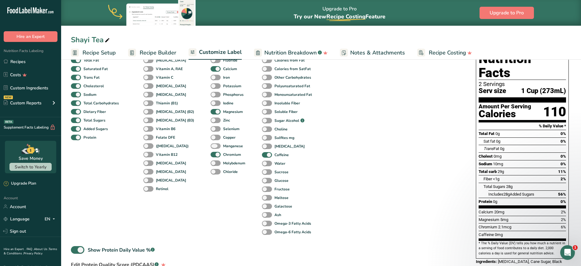
click at [211, 145] on span at bounding box center [216, 146] width 10 height 6
click at [211, 145] on input "Manganese" at bounding box center [213, 146] width 4 height 4
checkbox input "true"
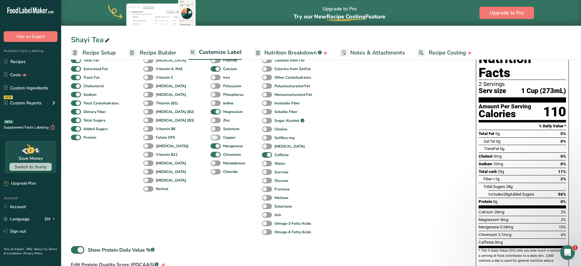
click at [211, 137] on span at bounding box center [216, 137] width 10 height 6
click at [211, 137] on input "Copper" at bounding box center [213, 137] width 4 height 4
click at [211, 137] on span at bounding box center [216, 137] width 10 height 6
click at [211, 137] on input "Copper" at bounding box center [213, 137] width 4 height 4
click at [211, 137] on span at bounding box center [216, 137] width 10 height 6
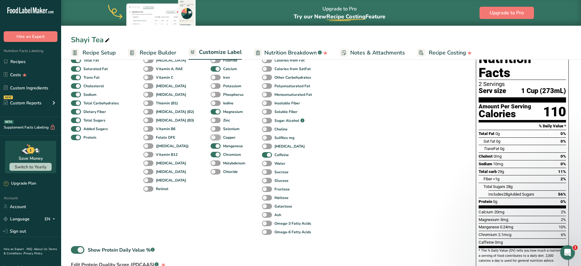
click at [211, 137] on input "Copper" at bounding box center [213, 137] width 4 height 4
checkbox input "true"
click at [211, 128] on span at bounding box center [216, 129] width 10 height 6
click at [211, 128] on input "Selenium" at bounding box center [213, 128] width 4 height 4
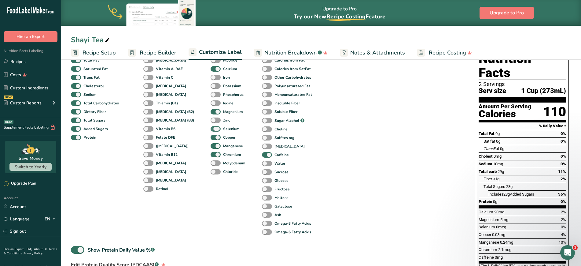
click at [211, 128] on span at bounding box center [216, 129] width 10 height 6
click at [211, 128] on input "Selenium" at bounding box center [213, 128] width 4 height 4
click at [211, 128] on span at bounding box center [216, 129] width 10 height 6
click at [211, 128] on input "Selenium" at bounding box center [213, 128] width 4 height 4
click at [211, 128] on span at bounding box center [216, 129] width 10 height 6
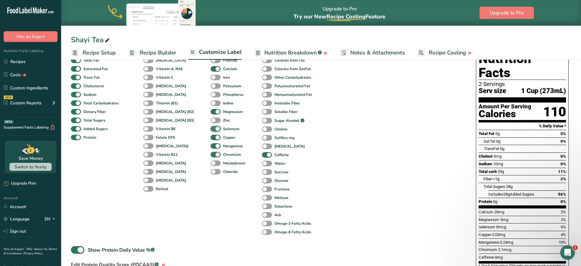
click at [211, 128] on input "Selenium" at bounding box center [213, 128] width 4 height 4
checkbox input "false"
click at [211, 120] on span at bounding box center [216, 120] width 10 height 6
click at [211, 120] on input "Zinc" at bounding box center [213, 120] width 4 height 4
click at [211, 120] on span at bounding box center [216, 120] width 10 height 6
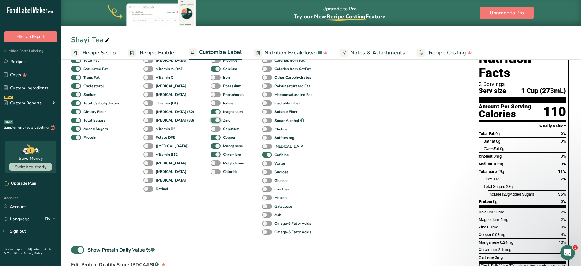
click at [211, 120] on input "Zinc" at bounding box center [213, 120] width 4 height 4
checkbox input "false"
click at [211, 103] on span at bounding box center [216, 103] width 10 height 6
click at [211, 103] on input "Iodine" at bounding box center [213, 103] width 4 height 4
click at [211, 103] on span at bounding box center [216, 103] width 10 height 6
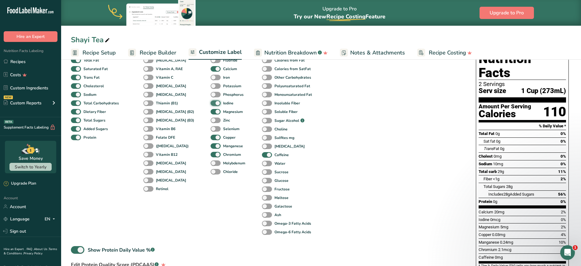
click at [211, 103] on input "Iodine" at bounding box center [213, 103] width 4 height 4
checkbox input "false"
click at [211, 94] on span at bounding box center [216, 95] width 10 height 6
click at [211, 94] on input "Phosphorus" at bounding box center [213, 94] width 4 height 4
click at [211, 94] on span at bounding box center [216, 95] width 10 height 6
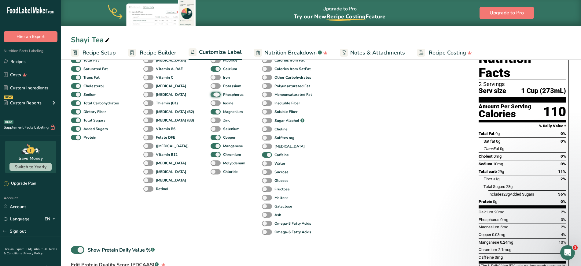
click at [211, 94] on input "Phosphorus" at bounding box center [213, 94] width 4 height 4
checkbox input "false"
click at [211, 86] on span at bounding box center [216, 86] width 10 height 6
click at [211, 86] on input "Potassium" at bounding box center [213, 86] width 4 height 4
click at [211, 86] on span at bounding box center [216, 86] width 10 height 6
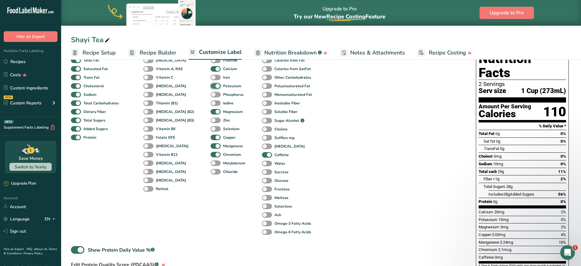
click at [211, 86] on input "Potassium" at bounding box center [213, 86] width 4 height 4
checkbox input "false"
click at [211, 78] on span at bounding box center [216, 78] width 10 height 6
click at [211, 78] on input "Iron" at bounding box center [213, 77] width 4 height 4
click at [211, 78] on span at bounding box center [216, 78] width 10 height 6
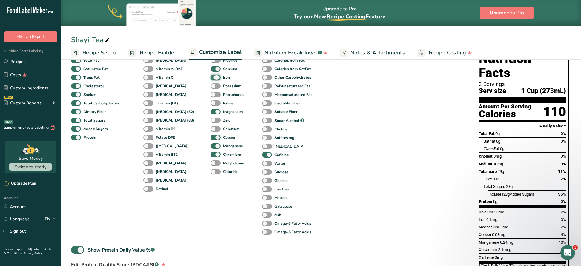
click at [211, 78] on input "Iron" at bounding box center [213, 77] width 4 height 4
checkbox input "false"
click at [211, 172] on span at bounding box center [216, 172] width 10 height 6
click at [211, 172] on input "Chloride" at bounding box center [213, 171] width 4 height 4
click at [211, 171] on span at bounding box center [216, 172] width 10 height 6
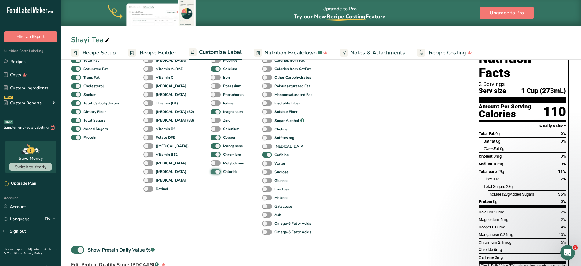
click at [211, 171] on input "Chloride" at bounding box center [213, 171] width 4 height 4
checkbox input "false"
click at [211, 162] on span at bounding box center [216, 163] width 10 height 6
click at [211, 162] on input "Molybdenum" at bounding box center [213, 163] width 4 height 4
click at [211, 162] on span at bounding box center [216, 163] width 10 height 6
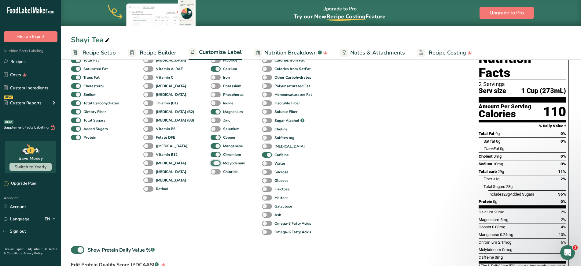
click at [211, 162] on input "Molybdenum" at bounding box center [213, 163] width 4 height 4
checkbox input "false"
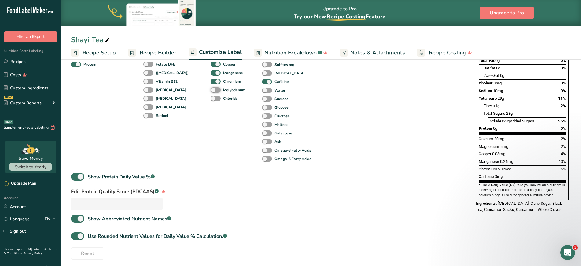
scroll to position [135, 0]
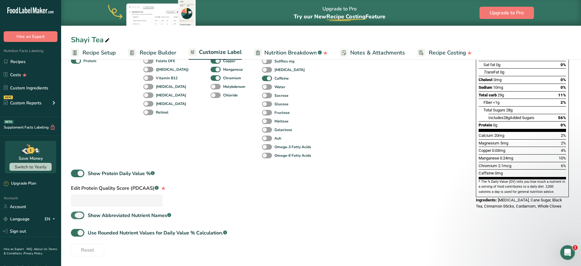
click at [80, 212] on span at bounding box center [77, 215] width 13 height 8
click at [75, 212] on input "Show Abbreviated Nutrient Names .a-a{fill:#347362;}.b-a{fill:#fff;}" at bounding box center [73, 215] width 4 height 4
click at [80, 212] on span at bounding box center [77, 215] width 13 height 8
click at [75, 212] on input "Show Abbreviated Nutrient Names .a-a{fill:#347362;}.b-a{fill:#fff;}" at bounding box center [73, 215] width 4 height 4
click at [80, 212] on span at bounding box center [77, 215] width 13 height 8
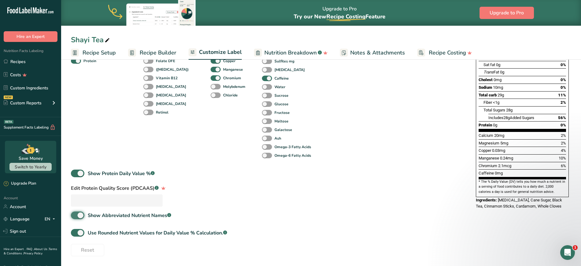
click at [75, 212] on input "Show Abbreviated Nutrient Names .a-a{fill:#347362;}.b-a{fill:#fff;}" at bounding box center [73, 215] width 4 height 4
checkbox input "false"
click at [79, 212] on span at bounding box center [77, 233] width 13 height 8
click at [75, 212] on input "Use Rounded Nutrient Values for Daily Value % Calculation. .a-a{fill:#347362;}.…" at bounding box center [73, 232] width 4 height 4
click at [79, 212] on span at bounding box center [77, 233] width 13 height 8
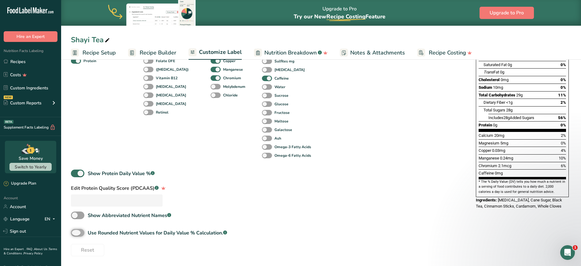
click at [75, 212] on input "Use Rounded Nutrient Values for Daily Value % Calculation. .a-a{fill:#347362;}.…" at bounding box center [73, 232] width 4 height 4
click at [79, 212] on span at bounding box center [77, 233] width 13 height 8
click at [75, 212] on input "Use Rounded Nutrient Values for Daily Value % Calculation. .a-a{fill:#347362;}.…" at bounding box center [73, 232] width 4 height 4
click at [79, 212] on span at bounding box center [77, 233] width 13 height 8
click at [75, 212] on input "Use Rounded Nutrient Values for Daily Value % Calculation. .a-a{fill:#347362;}.…" at bounding box center [73, 232] width 4 height 4
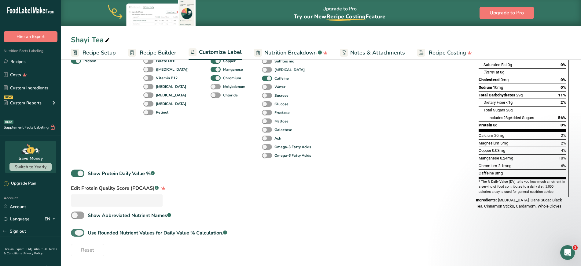
click at [79, 212] on span at bounding box center [77, 233] width 13 height 8
click at [75, 212] on input "Use Rounded Nutrient Values for Daily Value % Calculation. .a-a{fill:#347362;}.…" at bounding box center [73, 232] width 4 height 4
click at [79, 212] on span at bounding box center [77, 233] width 13 height 8
click at [75, 212] on input "Use Rounded Nutrient Values for Daily Value % Calculation. .a-a{fill:#347362;}.…" at bounding box center [73, 232] width 4 height 4
click at [79, 212] on span at bounding box center [77, 233] width 13 height 8
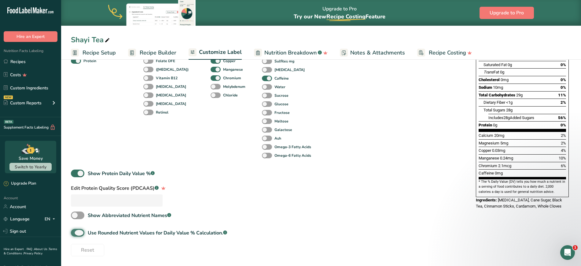
click at [75, 212] on input "Use Rounded Nutrient Values for Daily Value % Calculation. .a-a{fill:#347362;}.…" at bounding box center [73, 232] width 4 height 4
click at [79, 212] on span at bounding box center [77, 233] width 13 height 8
click at [75, 212] on input "Use Rounded Nutrient Values for Daily Value % Calculation. .a-a{fill:#347362;}.…" at bounding box center [73, 232] width 4 height 4
click at [79, 212] on span at bounding box center [77, 233] width 13 height 8
click at [75, 212] on input "Use Rounded Nutrient Values for Daily Value % Calculation. .a-a{fill:#347362;}.…" at bounding box center [73, 232] width 4 height 4
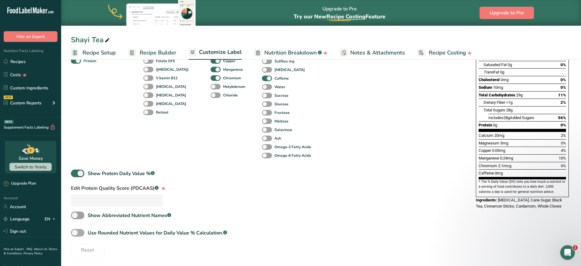
click at [79, 212] on span at bounding box center [77, 233] width 13 height 8
click at [75, 212] on input "Use Rounded Nutrient Values for Daily Value % Calculation. .a-a{fill:#347362;}.…" at bounding box center [73, 232] width 4 height 4
click at [79, 212] on span at bounding box center [77, 233] width 13 height 8
click at [75, 212] on input "Use Rounded Nutrient Values for Daily Value % Calculation. .a-a{fill:#347362;}.…" at bounding box center [73, 232] width 4 height 4
click at [79, 212] on span at bounding box center [77, 233] width 13 height 8
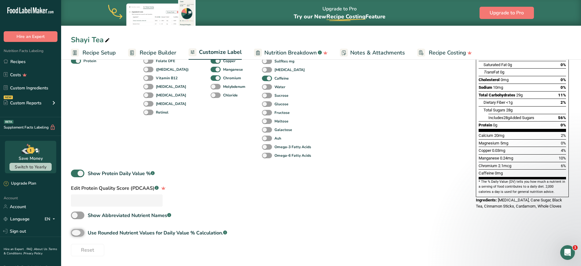
click at [75, 212] on input "Use Rounded Nutrient Values for Daily Value % Calculation. .a-a{fill:#347362;}.…" at bounding box center [73, 232] width 4 height 4
checkbox input "true"
click at [79, 174] on span at bounding box center [77, 173] width 13 height 8
click at [75, 174] on input "Show Protein Daily Value % .a-a{fill:#347362;}.b-a{fill:#fff;}" at bounding box center [73, 173] width 4 height 4
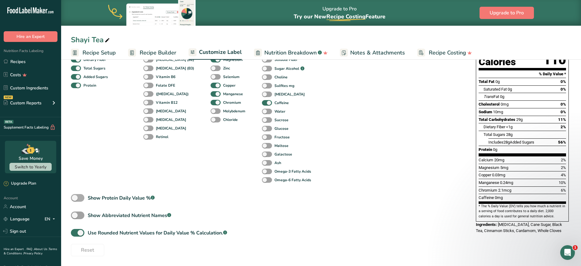
click at [79, 174] on div "Standard Components Total Fat Saturated Fat Trans Fat [MEDICAL_DATA] Sodium Tot…" at bounding box center [100, 88] width 58 height 191
click at [78, 197] on span at bounding box center [77, 198] width 13 height 8
click at [75, 197] on input "Show Protein Daily Value % .a-a{fill:#347362;}.b-a{fill:#fff;}" at bounding box center [73, 198] width 4 height 4
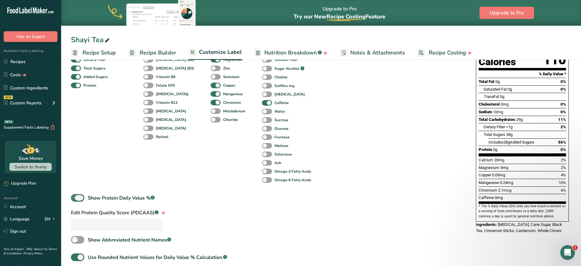
click at [81, 197] on span at bounding box center [77, 198] width 13 height 8
click at [75, 197] on input "Show Protein Daily Value % .a-a{fill:#347362;}.b-a{fill:#fff;}" at bounding box center [73, 198] width 4 height 4
checkbox input "false"
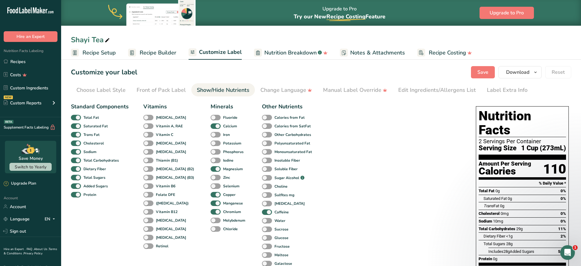
scroll to position [0, 0]
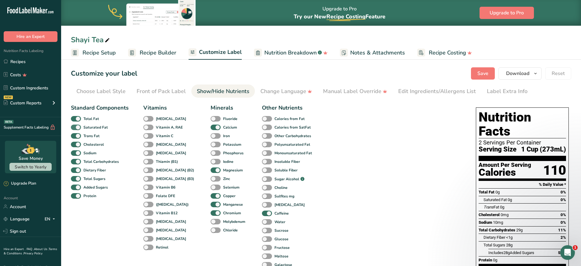
click at [79, 127] on span at bounding box center [76, 127] width 10 height 6
click at [75, 127] on input "Saturated Fat" at bounding box center [73, 127] width 4 height 4
checkbox input "false"
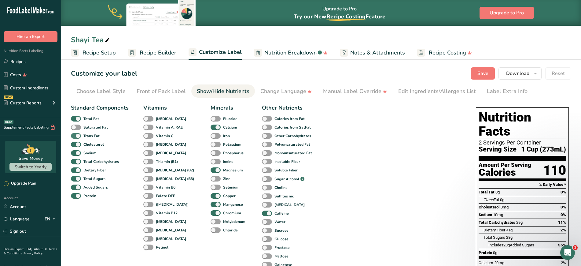
click at [78, 135] on span at bounding box center [76, 136] width 10 height 6
click at [75, 135] on input "Trans Fat" at bounding box center [73, 136] width 4 height 4
checkbox input "false"
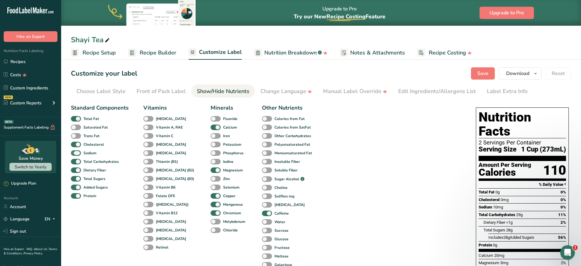
click at [79, 153] on span at bounding box center [76, 153] width 10 height 6
click at [75, 153] on input "Sodium" at bounding box center [73, 153] width 4 height 4
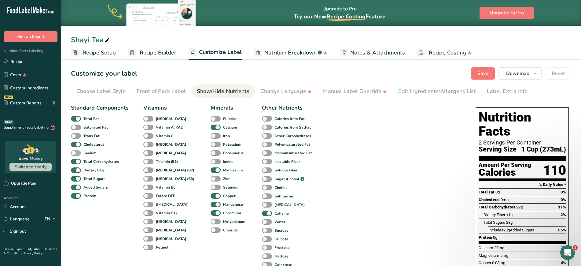
click at [79, 153] on span at bounding box center [76, 153] width 10 height 6
click at [75, 153] on input "Sodium" at bounding box center [73, 153] width 4 height 4
checkbox input "true"
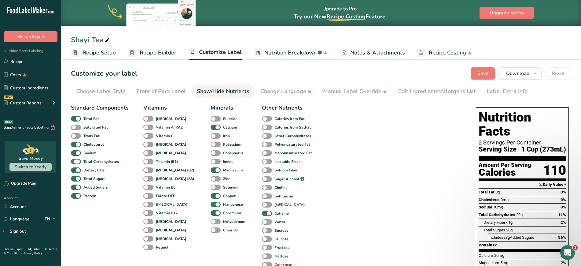
click at [77, 160] on span at bounding box center [76, 162] width 10 height 6
click at [75, 160] on input "Total Carbohydrates" at bounding box center [73, 161] width 4 height 4
click at [77, 160] on span at bounding box center [76, 162] width 10 height 6
click at [75, 160] on input "Total Carbohydrates" at bounding box center [73, 161] width 4 height 4
click at [77, 160] on span at bounding box center [76, 162] width 10 height 6
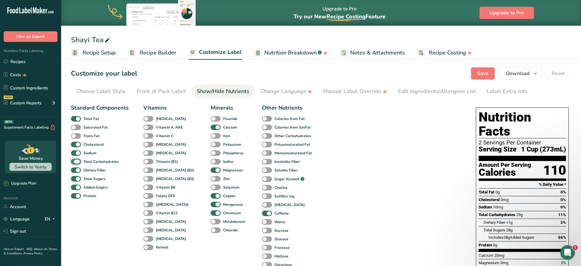
click at [75, 160] on input "Total Carbohydrates" at bounding box center [73, 161] width 4 height 4
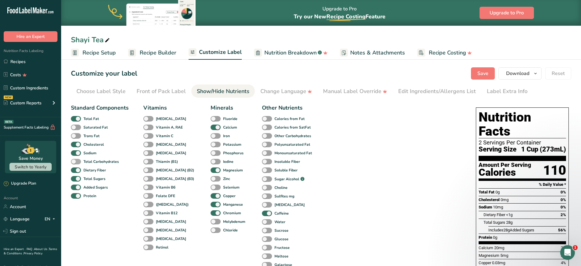
click at [77, 160] on span at bounding box center [76, 162] width 10 height 6
click at [75, 160] on input "Total Carbohydrates" at bounding box center [73, 161] width 4 height 4
click at [75, 160] on span at bounding box center [76, 162] width 10 height 6
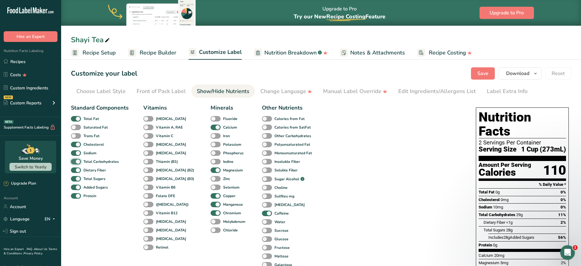
click at [75, 160] on input "Total Carbohydrates" at bounding box center [73, 161] width 4 height 4
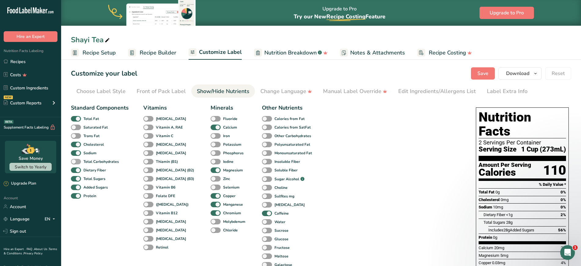
click at [75, 160] on span at bounding box center [76, 162] width 10 height 6
click at [75, 160] on input "Total Carbohydrates" at bounding box center [73, 161] width 4 height 4
click at [75, 160] on span at bounding box center [76, 162] width 10 height 6
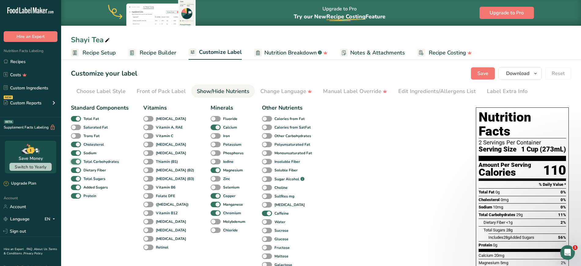
click at [75, 160] on input "Total Carbohydrates" at bounding box center [73, 161] width 4 height 4
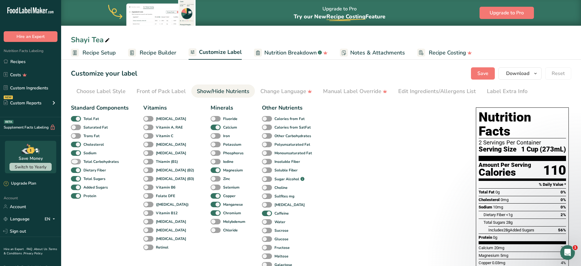
click at [75, 160] on span at bounding box center [76, 162] width 10 height 6
click at [75, 160] on input "Total Carbohydrates" at bounding box center [73, 161] width 4 height 4
checkbox input "true"
click at [78, 170] on span at bounding box center [76, 170] width 10 height 6
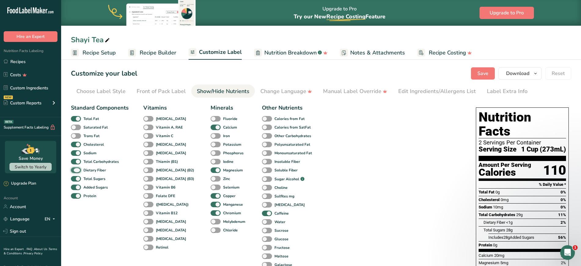
click at [75, 170] on input "Dietary Fiber" at bounding box center [73, 170] width 4 height 4
checkbox input "false"
click at [78, 187] on span at bounding box center [76, 187] width 10 height 6
click at [75, 187] on input "Added Sugars" at bounding box center [73, 187] width 4 height 4
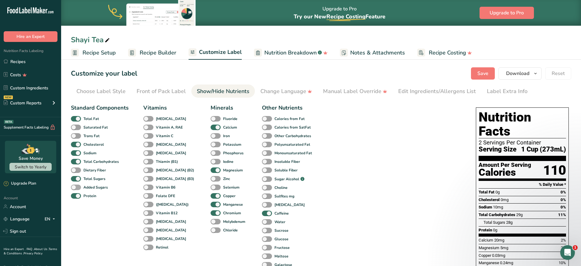
click at [77, 186] on span at bounding box center [76, 187] width 10 height 6
click at [75, 186] on input "Added Sugars" at bounding box center [73, 187] width 4 height 4
checkbox input "true"
click at [349, 76] on span "Save" at bounding box center [482, 73] width 11 height 7
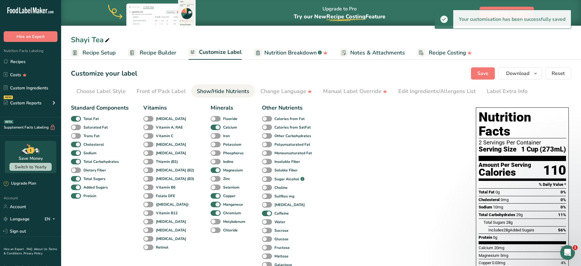
click at [103, 53] on span "Recipe Setup" at bounding box center [98, 53] width 33 height 8
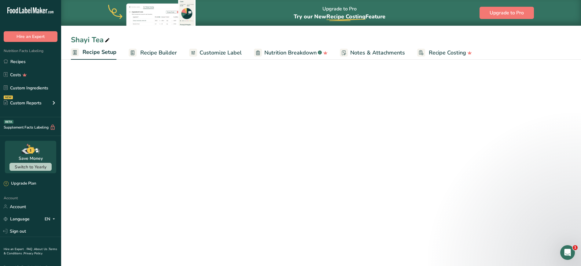
select select "22"
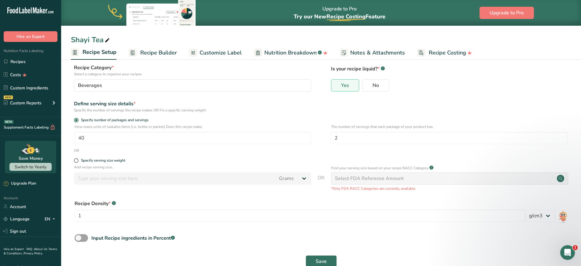
scroll to position [51, 0]
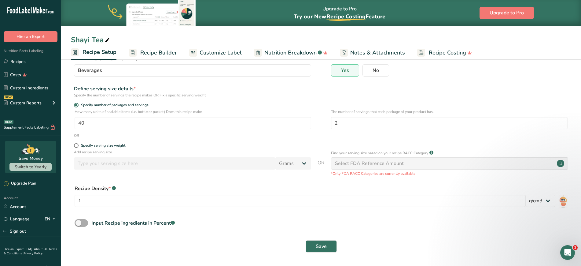
click at [81, 212] on span at bounding box center [81, 223] width 13 height 8
click at [79, 212] on input "Input Recipe ingredients in Percent .a-a{fill:#347362;}.b-a{fill:#fff;}" at bounding box center [77, 223] width 4 height 4
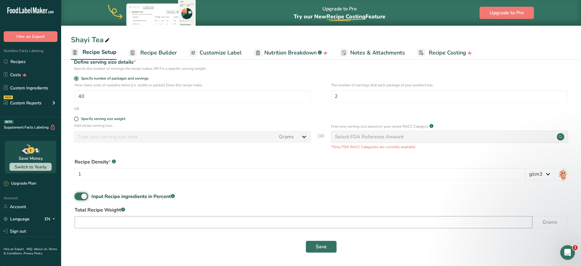
scroll to position [78, 0]
click at [82, 196] on span at bounding box center [81, 196] width 13 height 8
click at [79, 196] on input "Input Recipe ingredients in Percent .a-a{fill:#347362;}.b-a{fill:#fff;}" at bounding box center [77, 196] width 4 height 4
checkbox input "false"
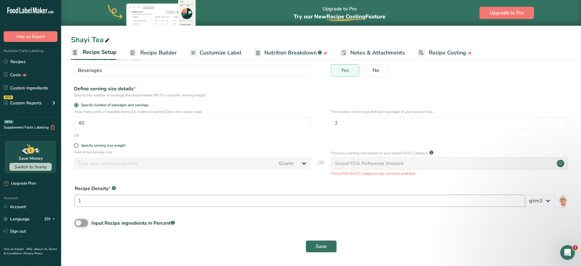
scroll to position [51, 0]
click at [237, 212] on div "Input Recipe ingredients in Percent .a-a{fill:#347362;}.b-a{fill:#fff;}" at bounding box center [321, 225] width 500 height 13
click at [148, 50] on span "Recipe Builder" at bounding box center [158, 53] width 37 height 8
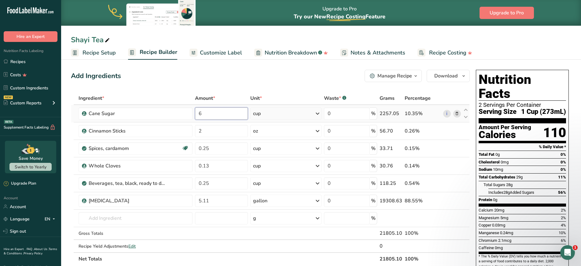
click at [230, 113] on input "6" at bounding box center [221, 113] width 53 height 12
click at [231, 116] on input "6" at bounding box center [221, 113] width 53 height 12
click at [217, 116] on input "6" at bounding box center [221, 113] width 53 height 12
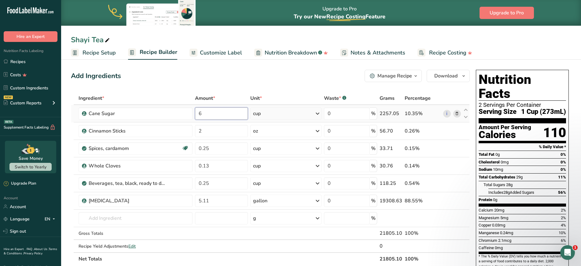
click at [207, 113] on input "6" at bounding box center [221, 113] width 53 height 12
click at [315, 114] on div "Ingredient * Amount * Unit * Waste * .a-a{fill:#347362;}.b-a{fill:#fff;} Grams …" at bounding box center [270, 178] width 399 height 173
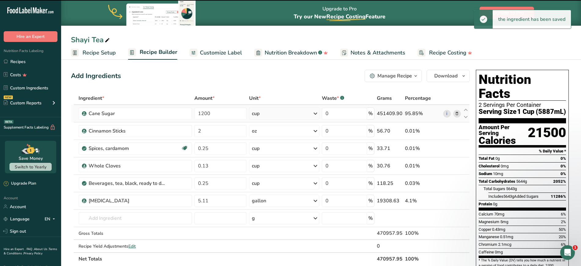
click at [256, 113] on div "cup" at bounding box center [256, 113] width 8 height 7
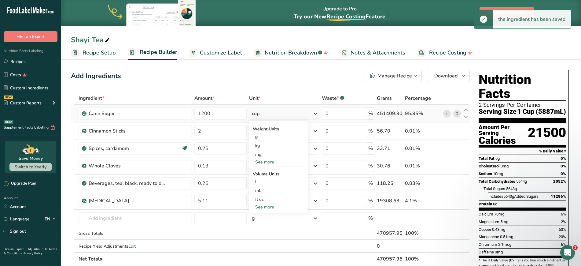
click at [263, 161] on div "See more" at bounding box center [278, 162] width 51 height 6
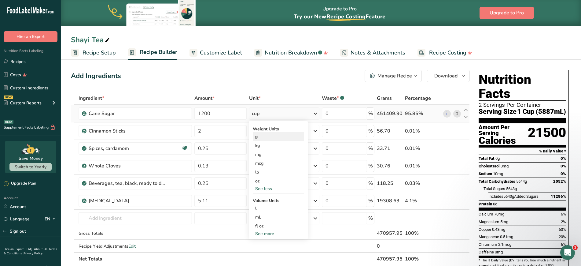
click at [257, 137] on div "g" at bounding box center [278, 136] width 51 height 9
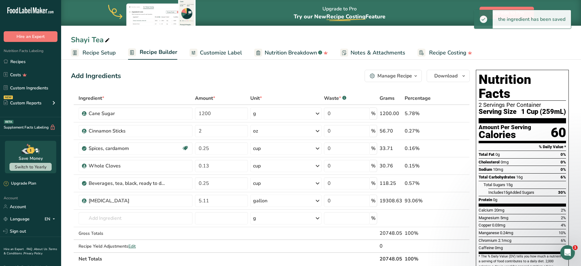
click at [304, 77] on div "Add Ingredients Manage Recipe Delete Recipe Duplicate Recipe Scale Recipe Save …" at bounding box center [270, 76] width 399 height 12
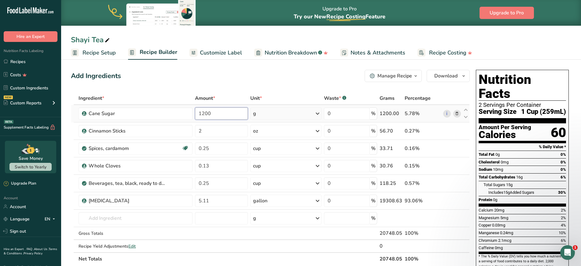
click at [222, 112] on input "1200" at bounding box center [221, 113] width 53 height 12
type input "6"
click at [267, 113] on div "Ingredient * Amount * Unit * Waste * .a-a{fill:#347362;}.b-a{fill:#fff;} Grams …" at bounding box center [270, 178] width 399 height 173
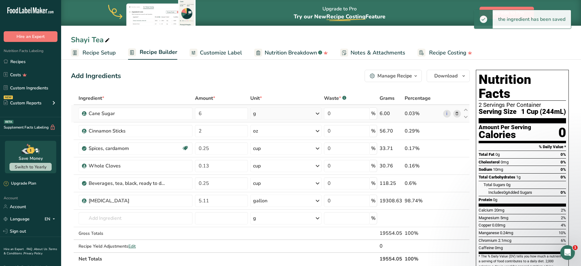
click at [317, 113] on icon at bounding box center [317, 113] width 7 height 11
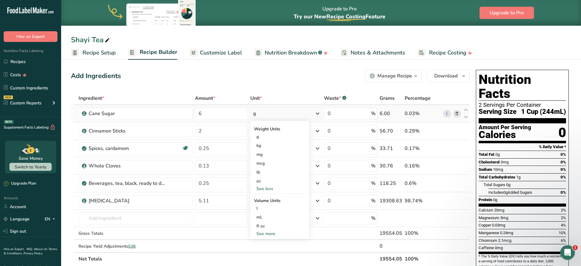
click at [271, 212] on div "See more" at bounding box center [279, 233] width 51 height 6
click at [265, 212] on div "cup" at bounding box center [279, 252] width 46 height 6
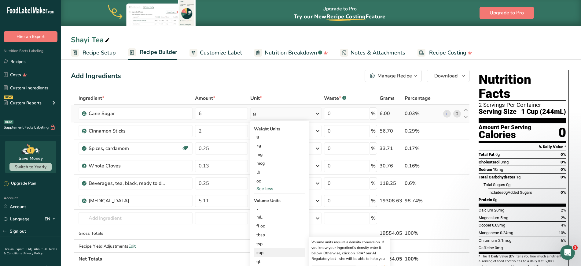
click at [262, 212] on div "cup" at bounding box center [279, 252] width 46 height 6
click at [261, 212] on div "cup" at bounding box center [279, 252] width 46 height 6
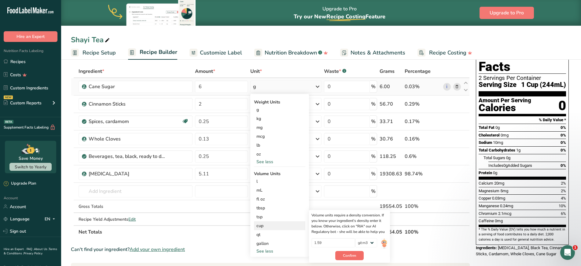
scroll to position [38, 0]
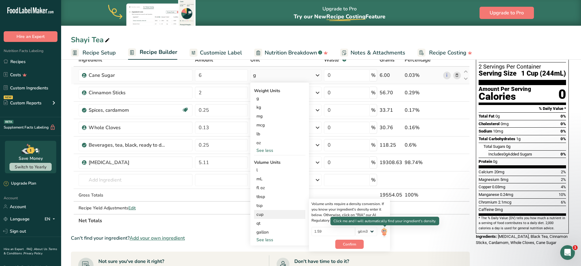
click at [349, 212] on img at bounding box center [384, 231] width 7 height 11
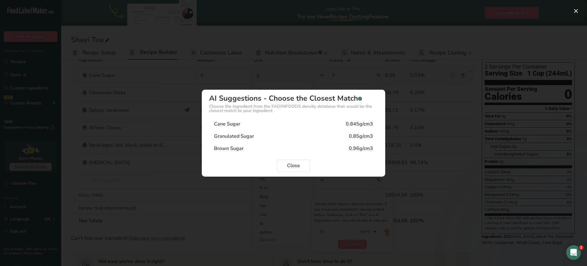
click at [226, 123] on div "Cane Sugar" at bounding box center [227, 123] width 26 height 7
type input "0.845"
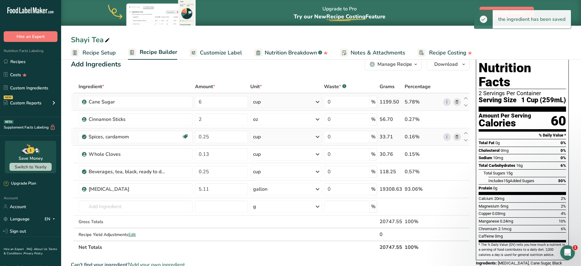
scroll to position [0, 0]
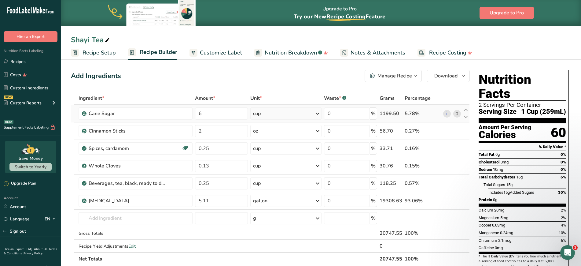
click at [349, 174] on span "Total Carbohydrates" at bounding box center [496, 176] width 37 height 5
drag, startPoint x: 516, startPoint y: 163, endPoint x: 562, endPoint y: 164, distance: 46.1
click at [349, 173] on div "Total Carbohydrates 16g 6%" at bounding box center [521, 177] width 87 height 8
click at [349, 174] on span "Total Carbohydrates" at bounding box center [496, 176] width 37 height 5
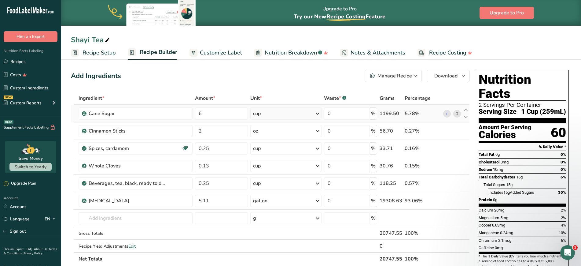
click at [349, 174] on span "Total Carbohydrates" at bounding box center [496, 176] width 37 height 5
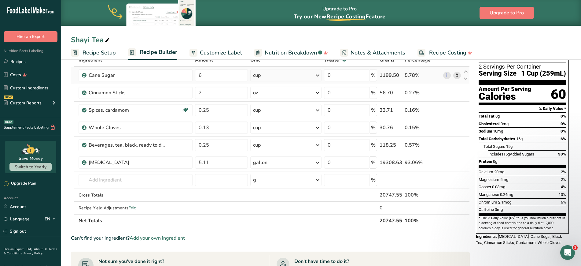
click at [349, 207] on span "Caffeine" at bounding box center [485, 209] width 15 height 5
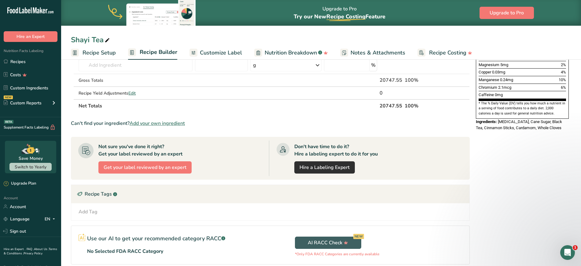
scroll to position [0, 0]
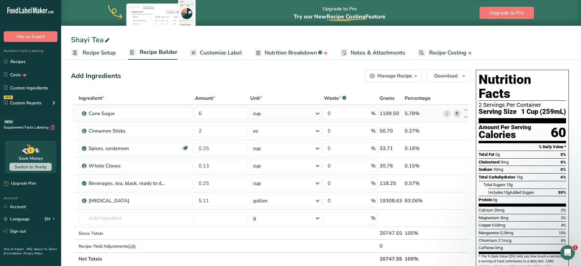
click at [289, 52] on span "Nutrition Breakdown" at bounding box center [291, 53] width 52 height 8
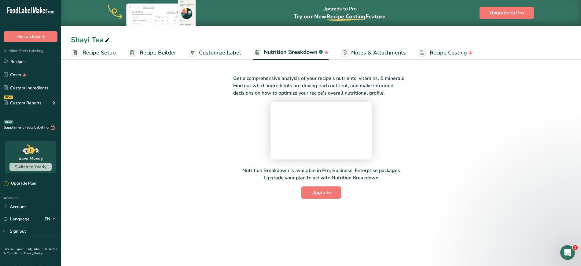
click at [212, 53] on span "Customize Label" at bounding box center [220, 53] width 42 height 8
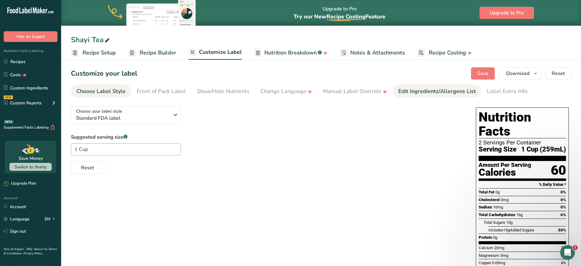
click at [349, 93] on div "Edit Ingredients/Allergens List" at bounding box center [437, 91] width 78 height 8
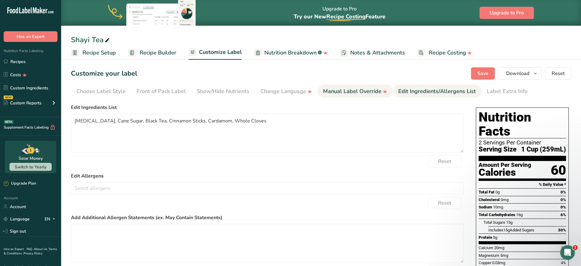
click at [349, 90] on div "Manual Label Override" at bounding box center [355, 91] width 64 height 8
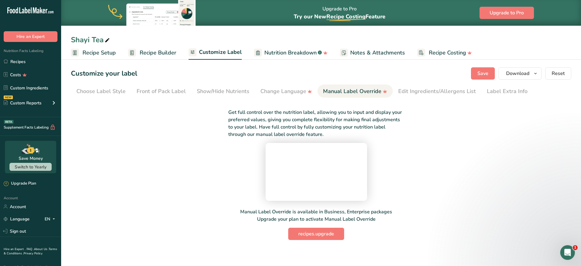
scroll to position [31, 0]
click at [292, 53] on span "Nutrition Breakdown" at bounding box center [290, 53] width 52 height 8
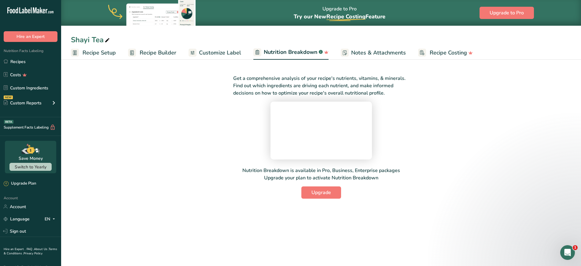
click at [211, 57] on link "Customize Label" at bounding box center [215, 53] width 53 height 14
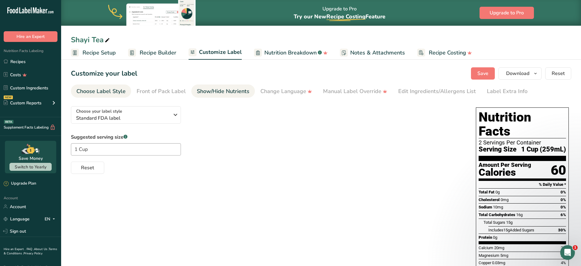
click at [200, 93] on div "Show/Hide Nutrients" at bounding box center [223, 91] width 53 height 8
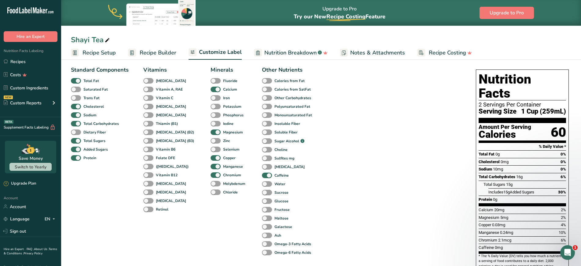
scroll to position [38, 0]
click at [262, 175] on span at bounding box center [267, 175] width 10 height 6
click at [262, 175] on input "Caffeine" at bounding box center [264, 175] width 4 height 4
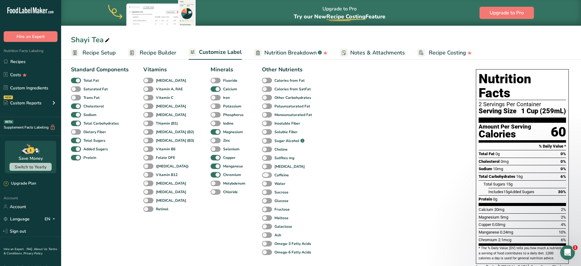
click at [262, 175] on span at bounding box center [267, 175] width 10 height 6
click at [262, 175] on input "Caffeine" at bounding box center [264, 175] width 4 height 4
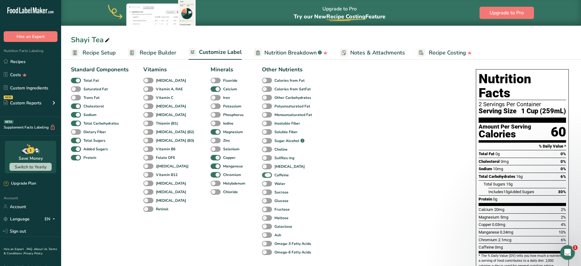
click at [262, 175] on span at bounding box center [267, 175] width 10 height 6
click at [262, 175] on input "Caffeine" at bounding box center [264, 175] width 4 height 4
checkbox input "false"
drag, startPoint x: 323, startPoint y: 174, endPoint x: 300, endPoint y: 158, distance: 28.2
click at [323, 173] on div "Standard Components Total Fat Saturated Fat Trans Fat [MEDICAL_DATA] Sodium Tot…" at bounding box center [267, 195] width 393 height 265
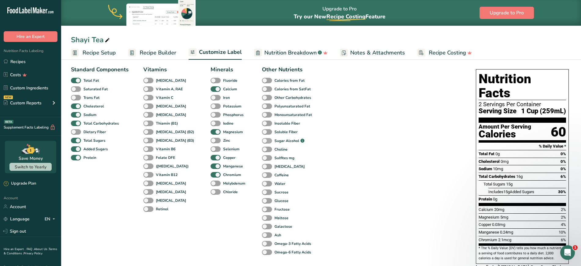
click at [262, 139] on span at bounding box center [267, 141] width 10 height 6
click at [262, 139] on input "Sugar Alcohol .a-a{fill:#347362;}.b-a{fill:#fff;}" at bounding box center [264, 141] width 4 height 4
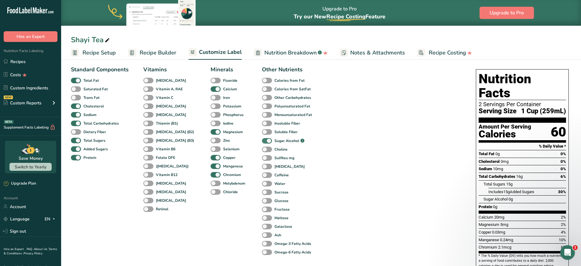
click at [262, 139] on span at bounding box center [267, 141] width 10 height 6
click at [262, 139] on input "Sugar Alcohol .a-a{fill:#347362;}.b-a{fill:#fff;}" at bounding box center [264, 141] width 4 height 4
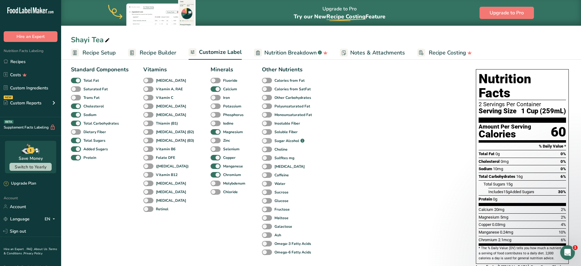
click at [262, 139] on span at bounding box center [267, 141] width 10 height 6
click at [262, 139] on input "Sugar Alcohol .a-a{fill:#347362;}.b-a{fill:#fff;}" at bounding box center [264, 141] width 4 height 4
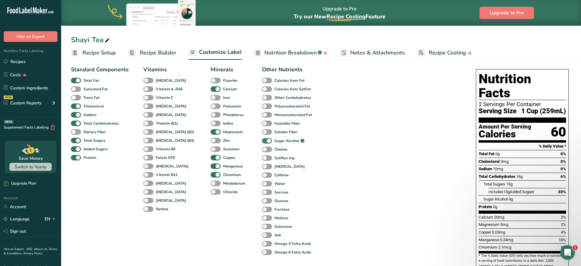
click at [262, 139] on span at bounding box center [267, 141] width 10 height 6
click at [262, 139] on input "Sugar Alcohol .a-a{fill:#347362;}.b-a{fill:#fff;}" at bounding box center [264, 141] width 4 height 4
checkbox input "false"
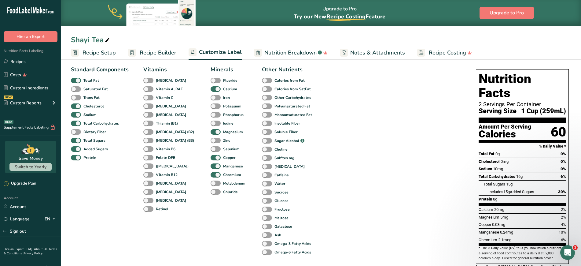
click at [348, 182] on div "Standard Components Total Fat Saturated Fat Trans Fat [MEDICAL_DATA] Sodium Tot…" at bounding box center [267, 195] width 393 height 265
click at [349, 53] on span "Recipe Costing" at bounding box center [447, 53] width 37 height 8
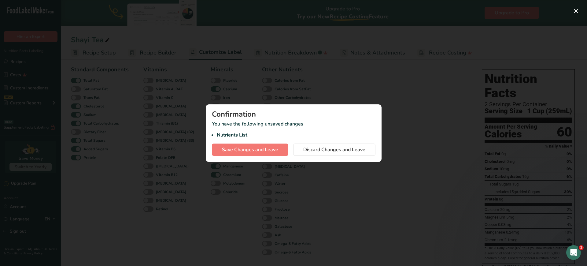
click at [293, 70] on div at bounding box center [293, 133] width 587 height 266
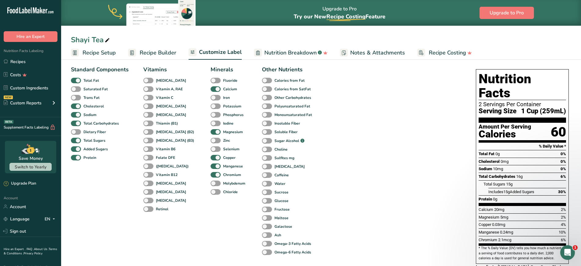
click at [349, 50] on span "Notes & Attachments" at bounding box center [377, 53] width 55 height 8
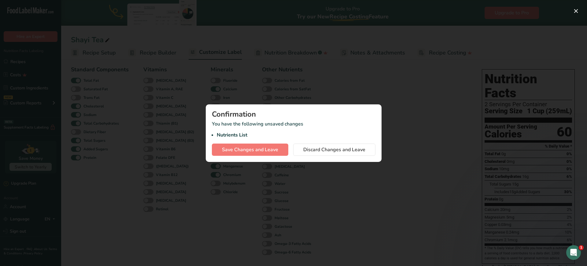
click at [349, 98] on div at bounding box center [293, 133] width 587 height 266
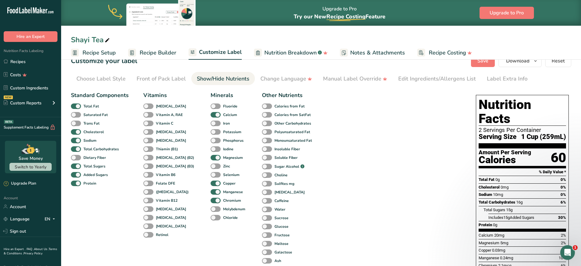
scroll to position [0, 0]
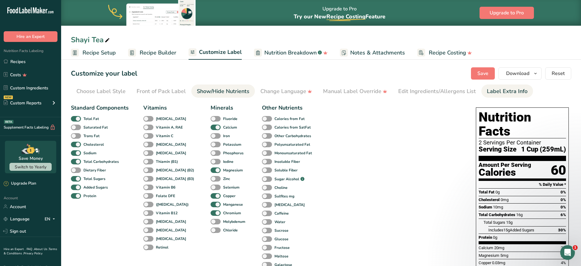
click at [349, 91] on div "Label Extra Info" at bounding box center [507, 91] width 41 height 8
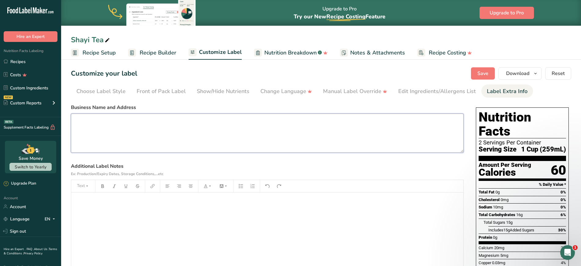
click at [144, 131] on textarea at bounding box center [267, 132] width 393 height 39
click at [349, 74] on button "Save" at bounding box center [483, 73] width 24 height 12
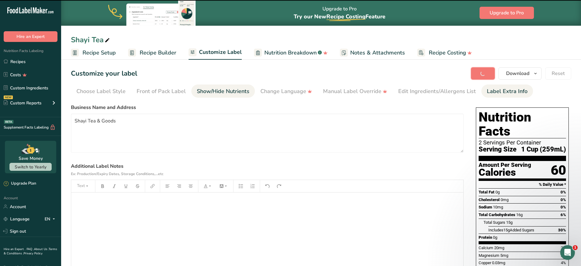
type textarea "Shayi Tea & Goods"
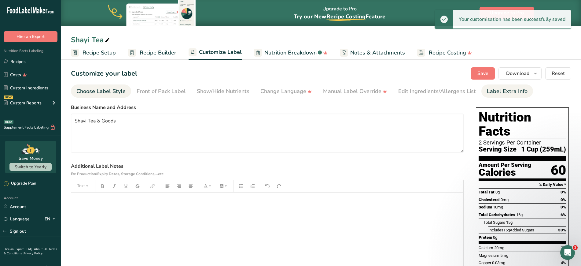
click at [107, 92] on div "Choose Label Style" at bounding box center [100, 91] width 49 height 8
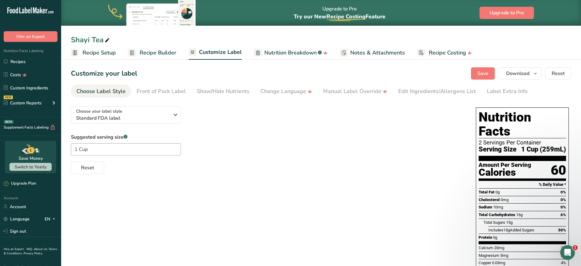
click at [310, 212] on div "Choose your label style Standard FDA label USA (FDA) Standard FDA label Tabular…" at bounding box center [321, 215] width 500 height 228
